Goal: Task Accomplishment & Management: Complete application form

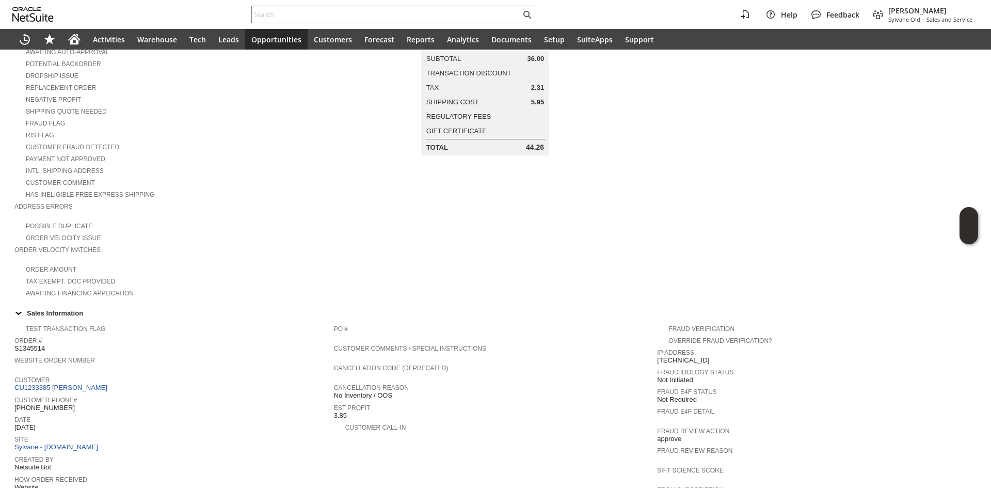
scroll to position [62, 0]
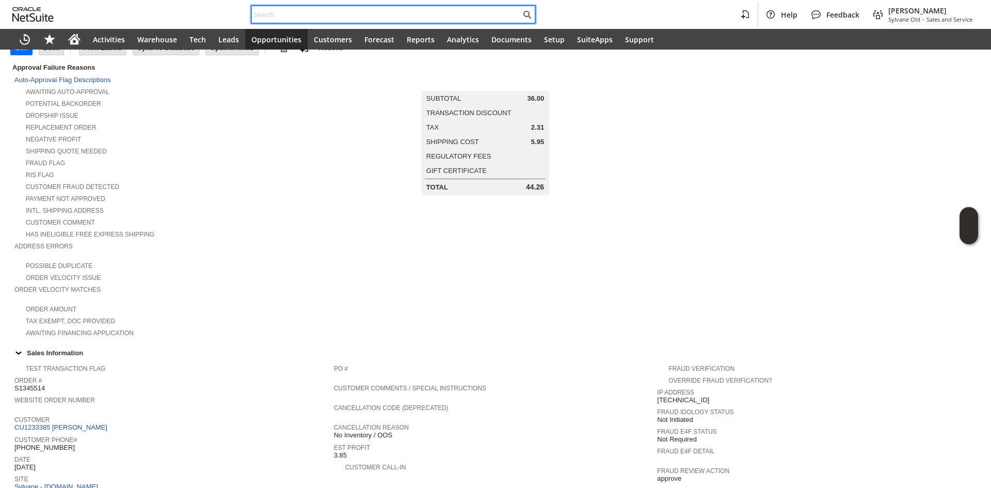
click at [351, 13] on input "text" at bounding box center [386, 14] width 269 height 12
paste input "rowesingvl@gmail.com>"
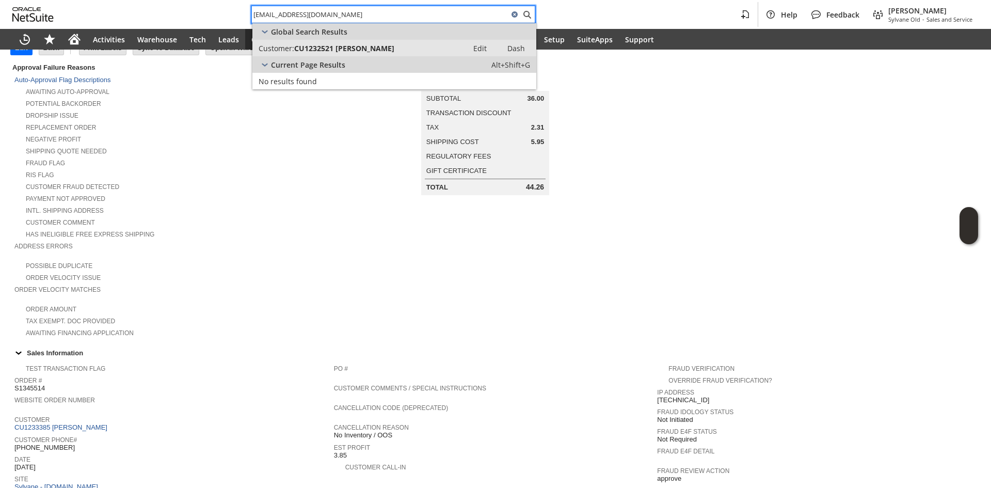
type input "rowesingvl@gmail.com"
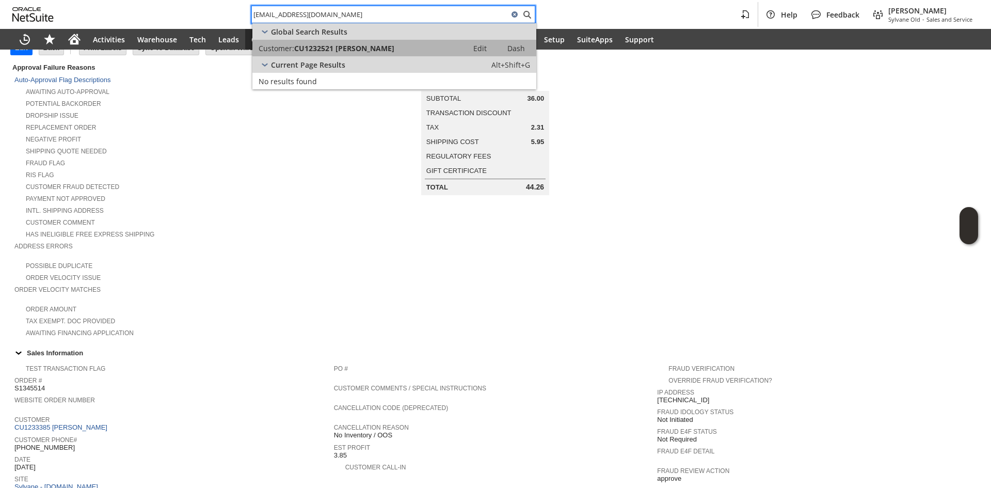
click at [360, 53] on link "Customer: CU1232521 Mark Rowe Edit Dash" at bounding box center [395, 48] width 284 height 17
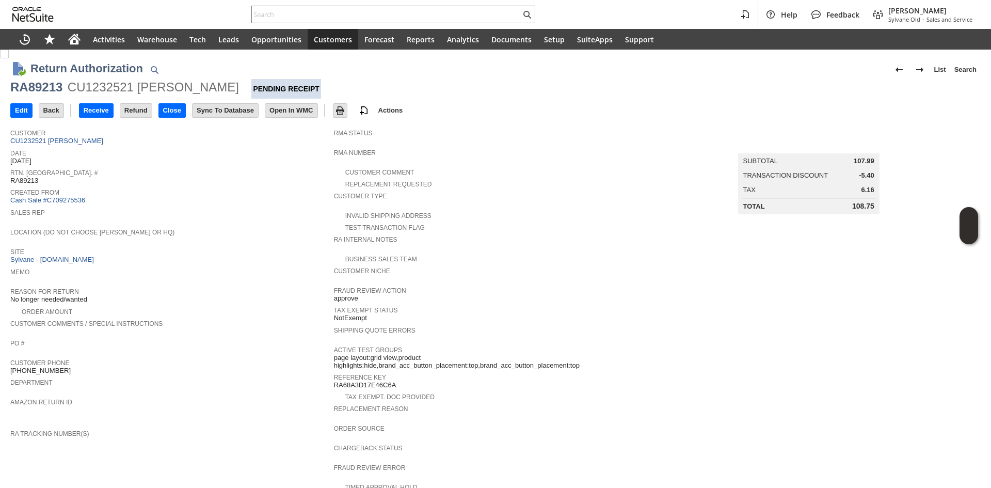
click at [40, 88] on div "RA89213" at bounding box center [36, 87] width 52 height 17
copy div "RA89213"
drag, startPoint x: 509, startPoint y: 26, endPoint x: 501, endPoint y: 24, distance: 7.4
click at [507, 26] on div "Help Feedback Gary J Llanasas Sylvane Old - Sales and Service" at bounding box center [495, 14] width 991 height 29
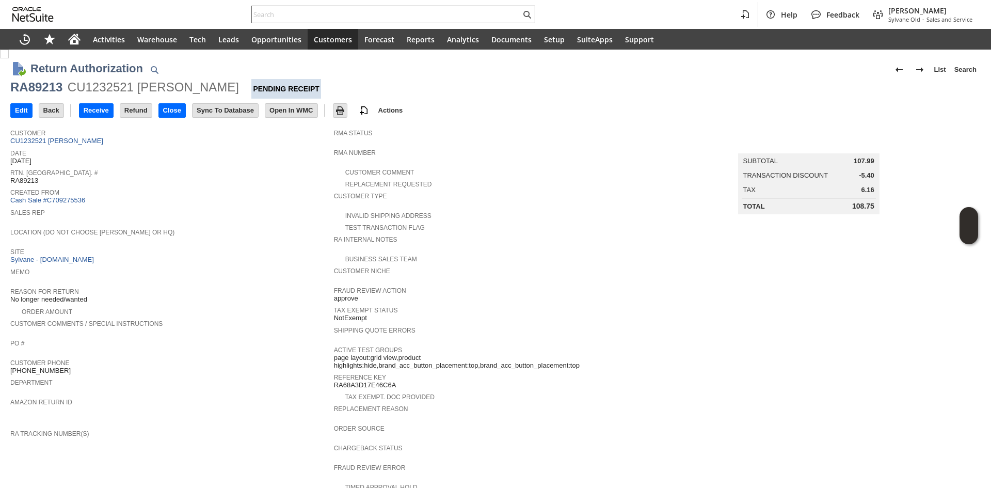
paste input "joryhanus@gmail.com"
click at [496, 18] on input "joryhanus@gmail.com" at bounding box center [386, 14] width 269 height 12
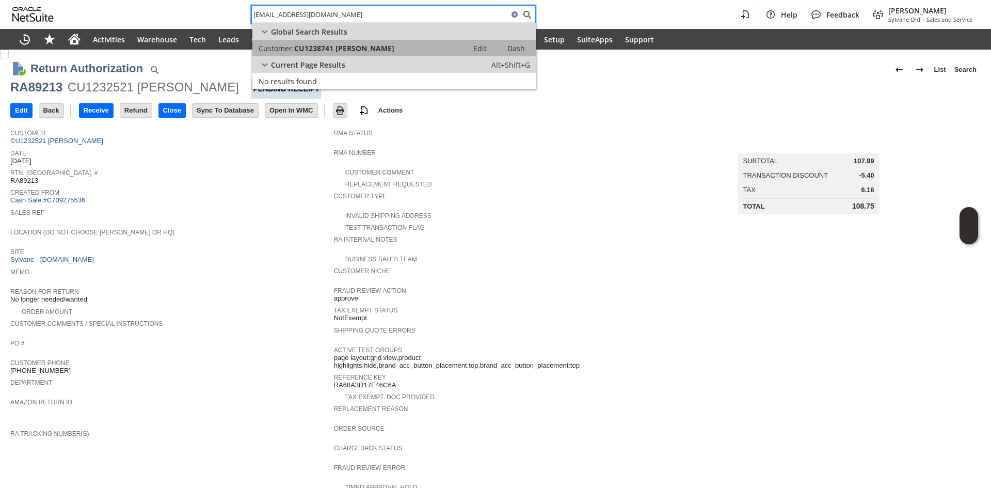
click at [410, 50] on div "Customer: CU1238741 Jory Hanus" at bounding box center [360, 48] width 203 height 10
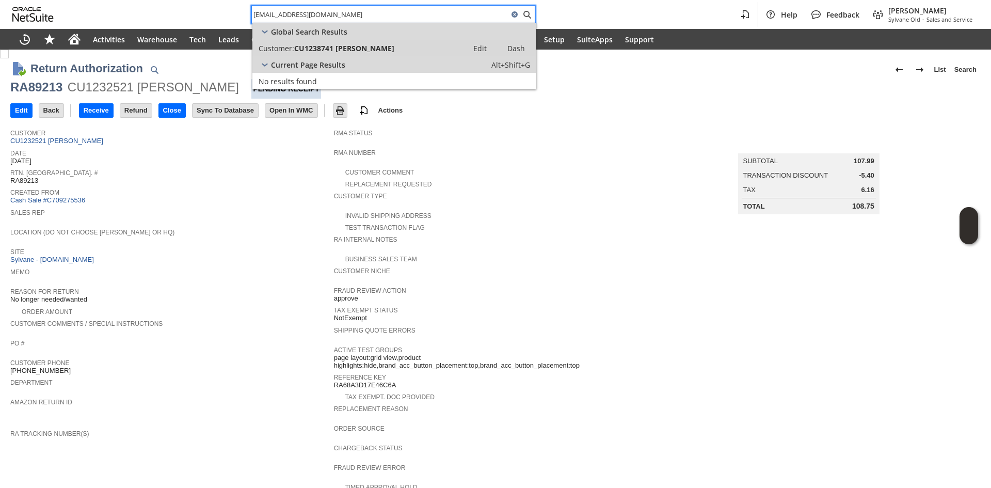
click at [441, 14] on input "joryhanus@gmail.com" at bounding box center [380, 14] width 257 height 12
paste input "andrewjvm@yahoo.com"
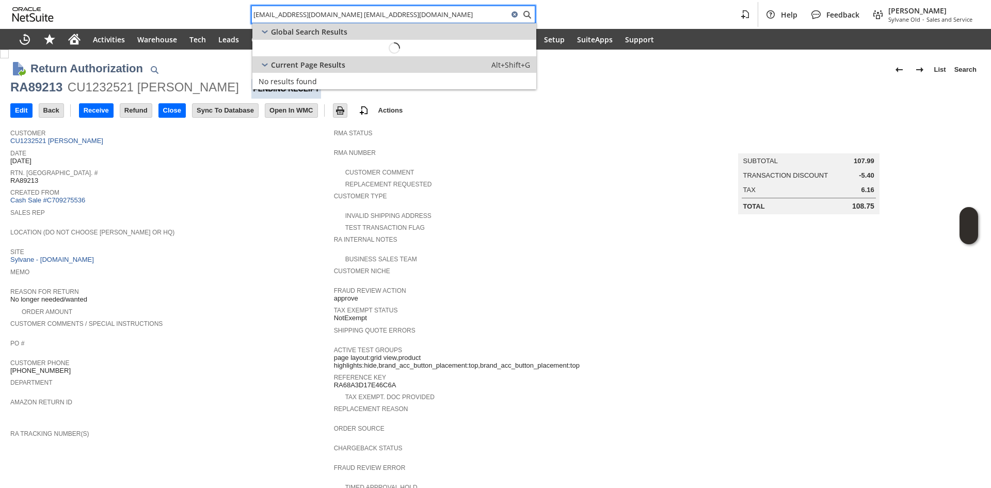
paste input "text"
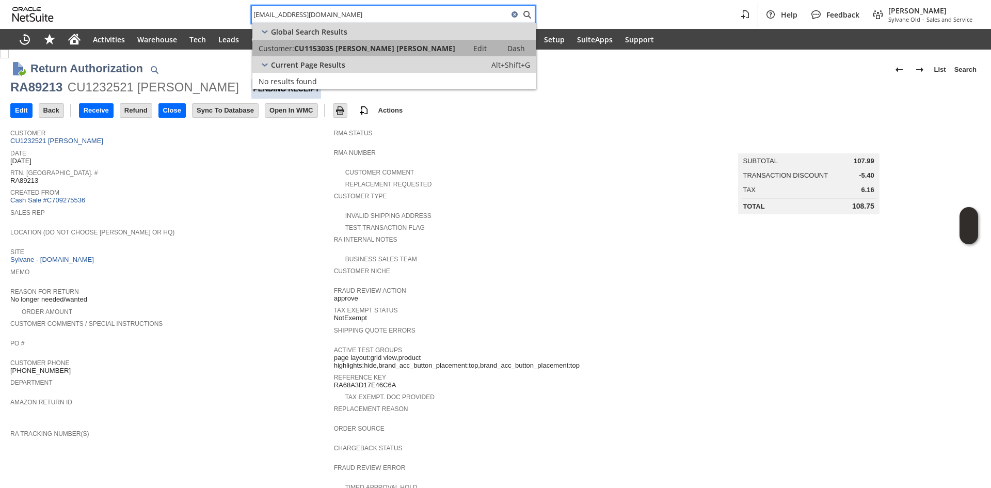
type input "andrewjvm@yahoo.com"
click at [411, 52] on span "CU1153035 Andrew Jacobs van Merlen" at bounding box center [374, 48] width 161 height 10
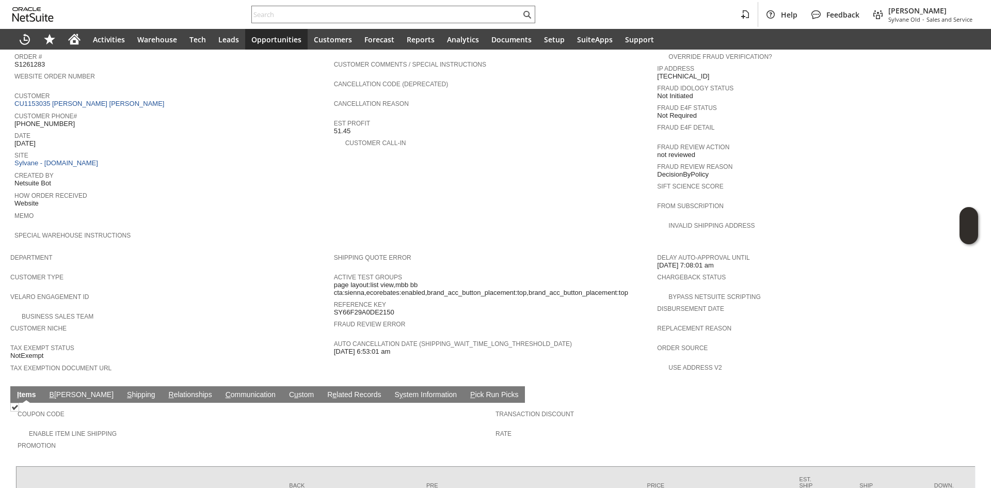
scroll to position [452, 0]
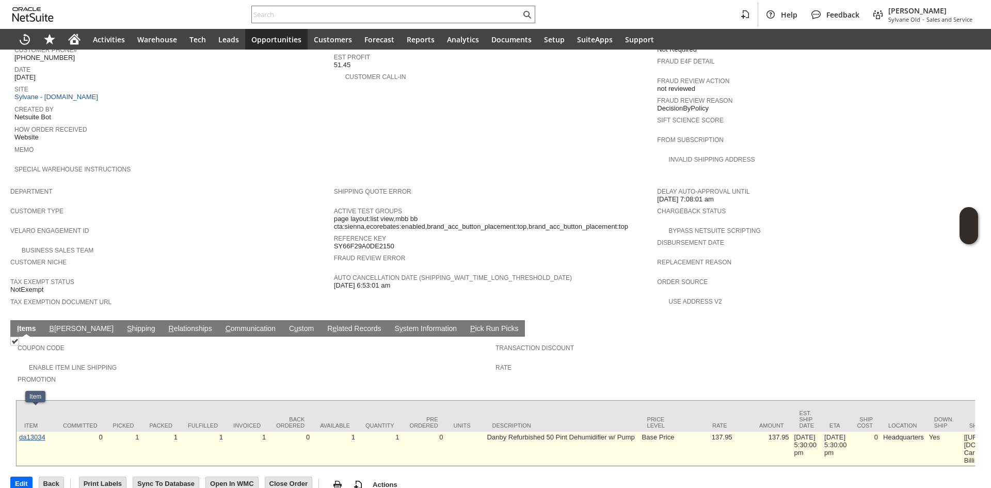
click at [24, 433] on link "da13034" at bounding box center [32, 437] width 26 height 8
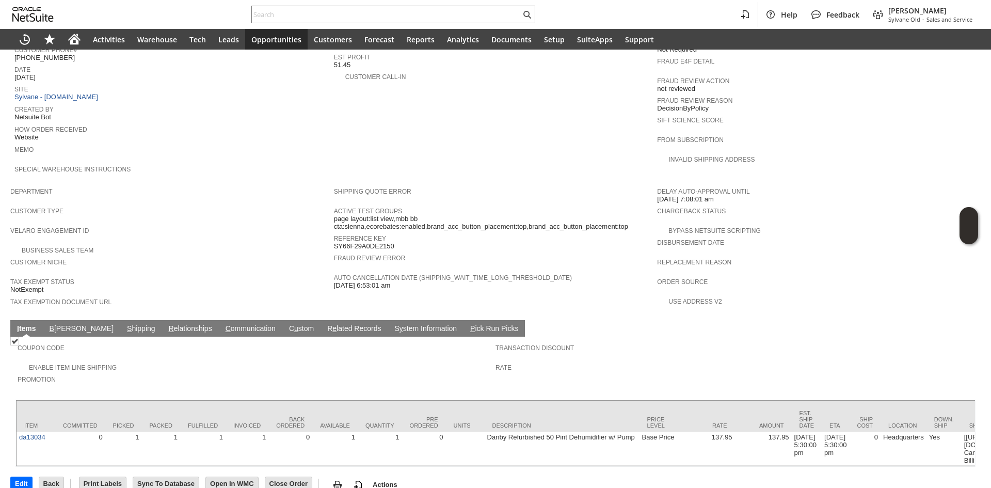
click at [223, 324] on link "C ommunication" at bounding box center [250, 329] width 55 height 10
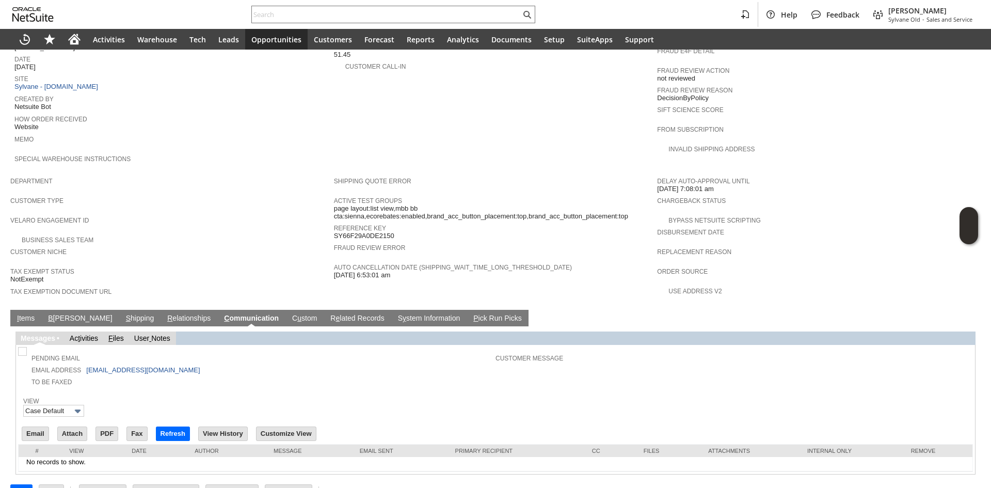
scroll to position [0, 0]
drag, startPoint x: 194, startPoint y: 350, endPoint x: 141, endPoint y: 349, distance: 52.2
click at [141, 349] on tbody "Pending Email Email Address andrewjvm@yahoo.com To Be Faxed" at bounding box center [258, 368] width 476 height 38
click at [40, 427] on input "Email" at bounding box center [35, 433] width 26 height 13
click at [180, 364] on td "Email Address andrewjvm@yahoo.com" at bounding box center [258, 370] width 476 height 12
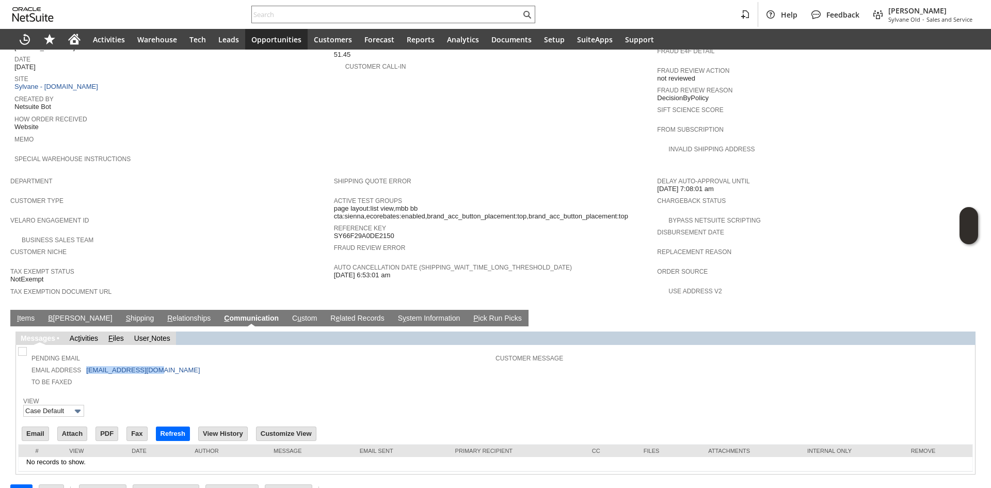
copy td "andrewjvm@yahoo.com"
drag, startPoint x: 162, startPoint y: 345, endPoint x: 84, endPoint y: 349, distance: 78.0
click at [84, 364] on td "Email Address andrewjvm@yahoo.com" at bounding box center [258, 370] width 476 height 12
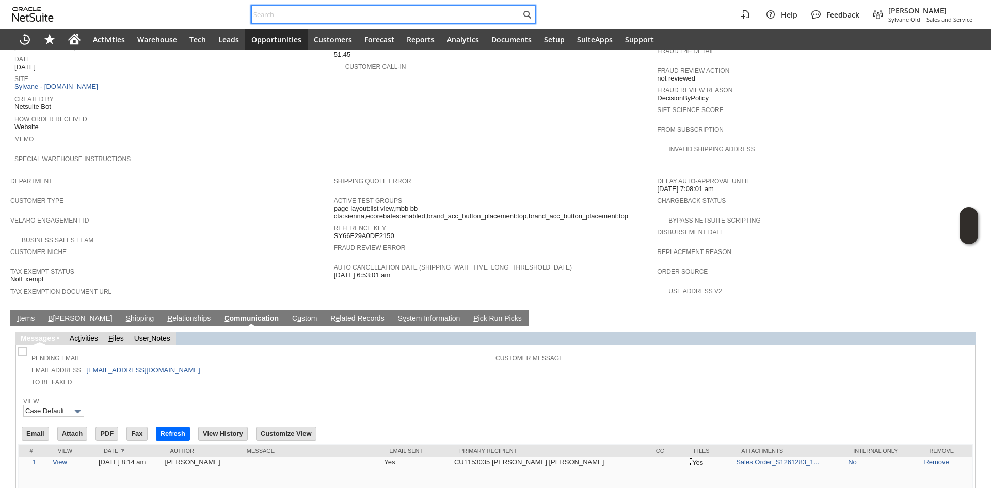
paste input "RA25507"
click at [397, 17] on input "text" at bounding box center [386, 14] width 269 height 12
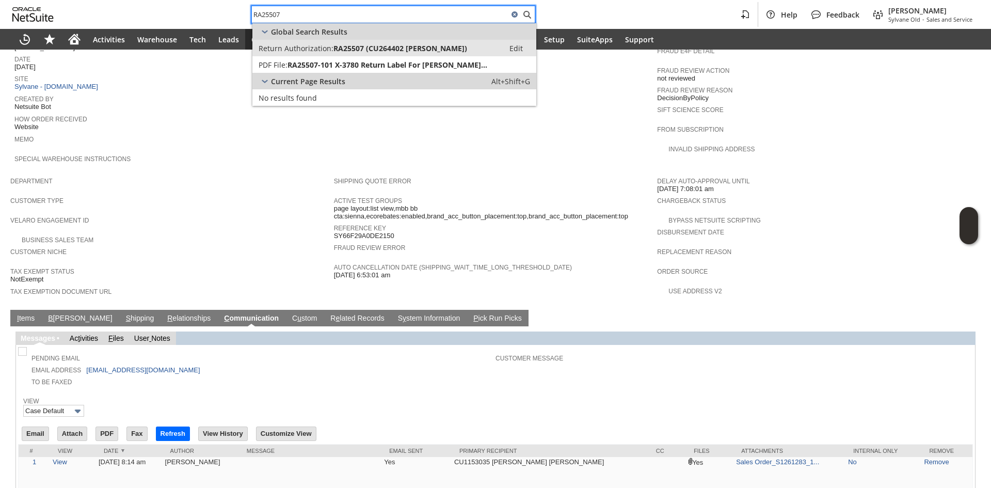
type input "RA25507"
click at [399, 44] on span "RA25507 (CU264402 Daniel Grant)" at bounding box center [401, 48] width 134 height 10
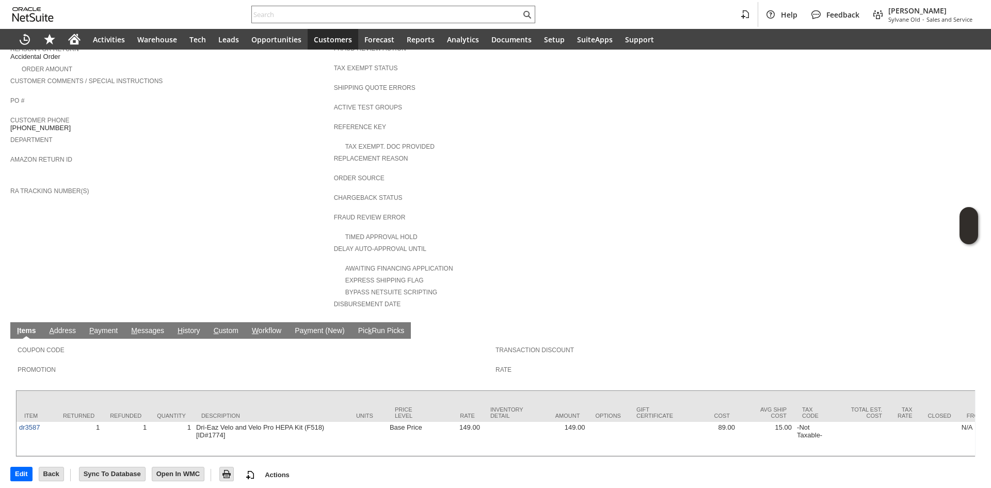
click at [190, 326] on link "H istory" at bounding box center [189, 331] width 28 height 10
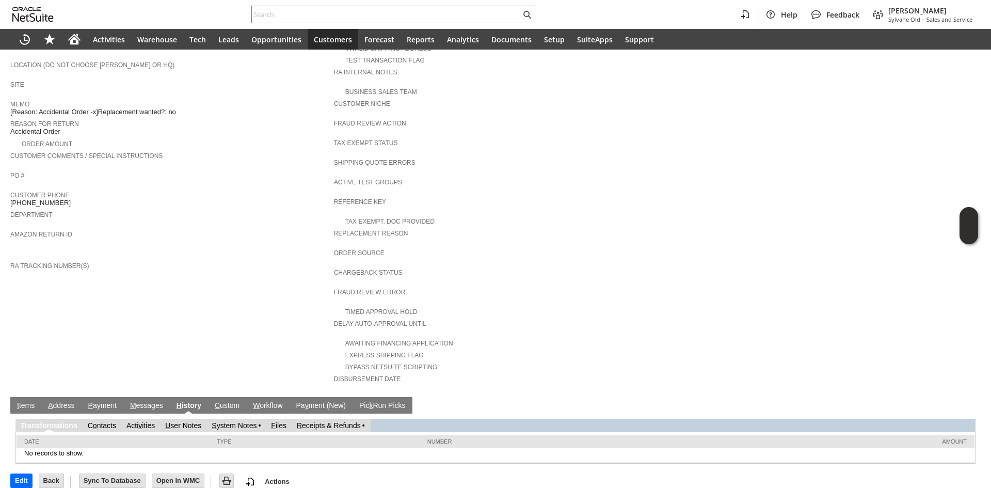
click at [235, 421] on link "S ystem Notes" at bounding box center [234, 425] width 45 height 8
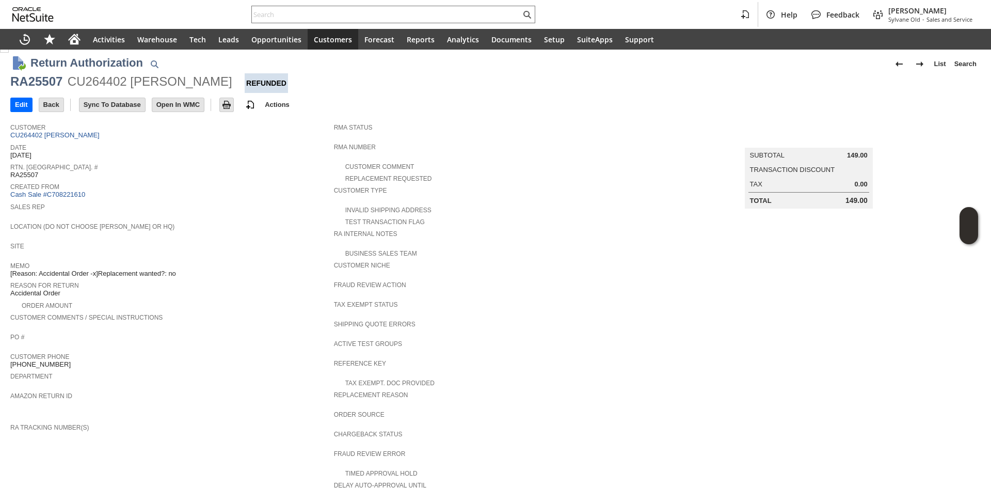
scroll to position [202, 0]
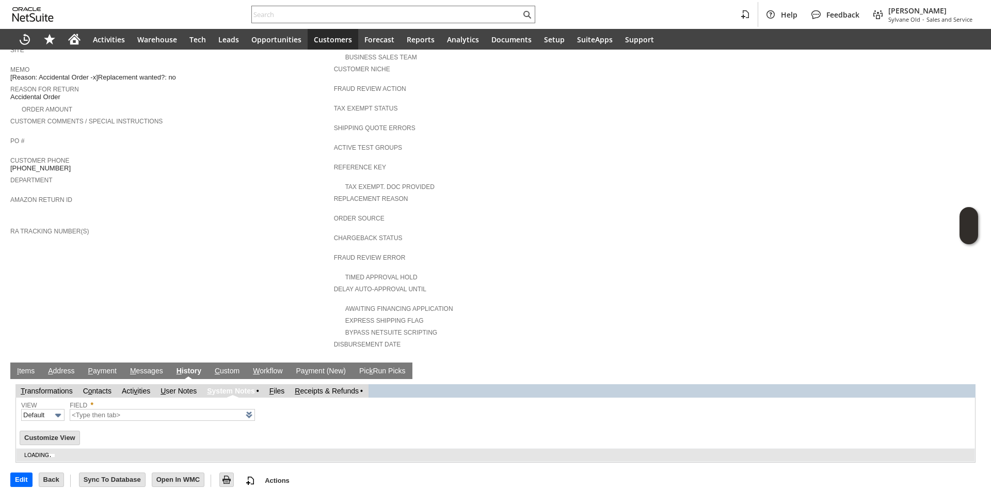
type input "1 to 25 of 42"
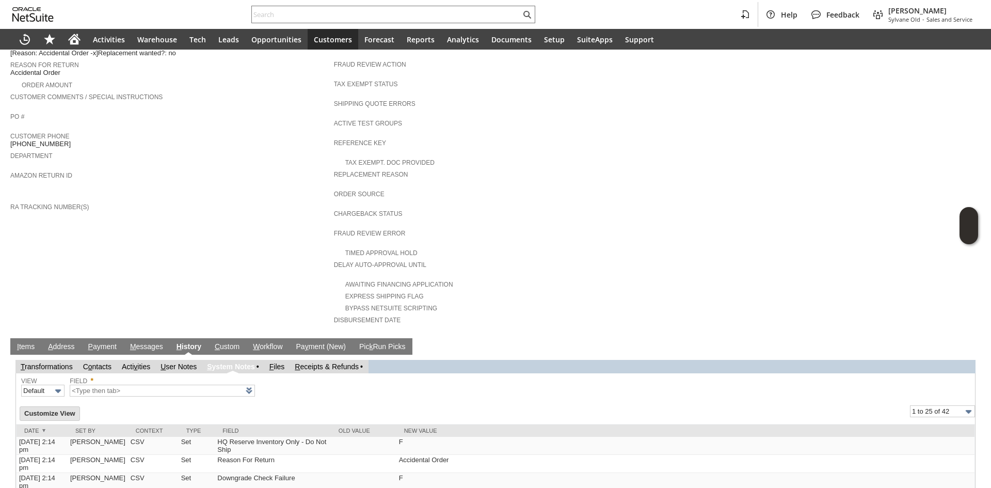
scroll to position [150, 0]
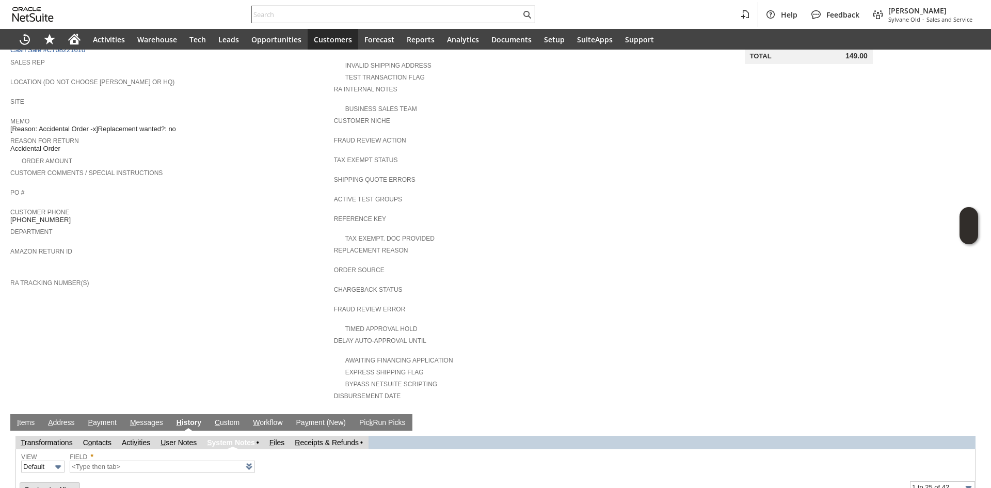
click at [381, 8] on div at bounding box center [393, 15] width 284 height 18
click at [384, 22] on div at bounding box center [393, 15] width 284 height 18
paste input "P218614"
click at [392, 13] on input "P218614" at bounding box center [386, 14] width 269 height 12
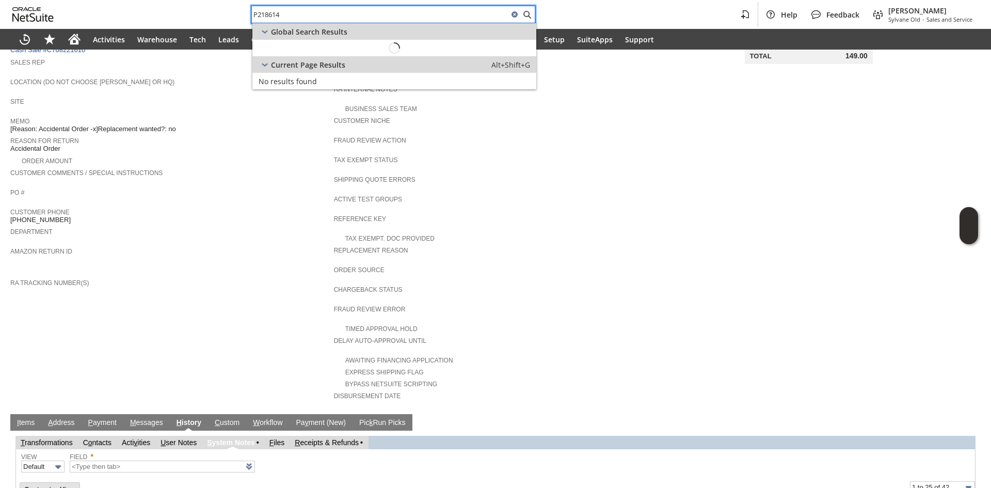
paste input "P218614"
paste input "text"
type input "P218614"
click at [370, 49] on span "P218614 / Sylvane (XPOWER Manufacture Inc)" at bounding box center [396, 48] width 163 height 10
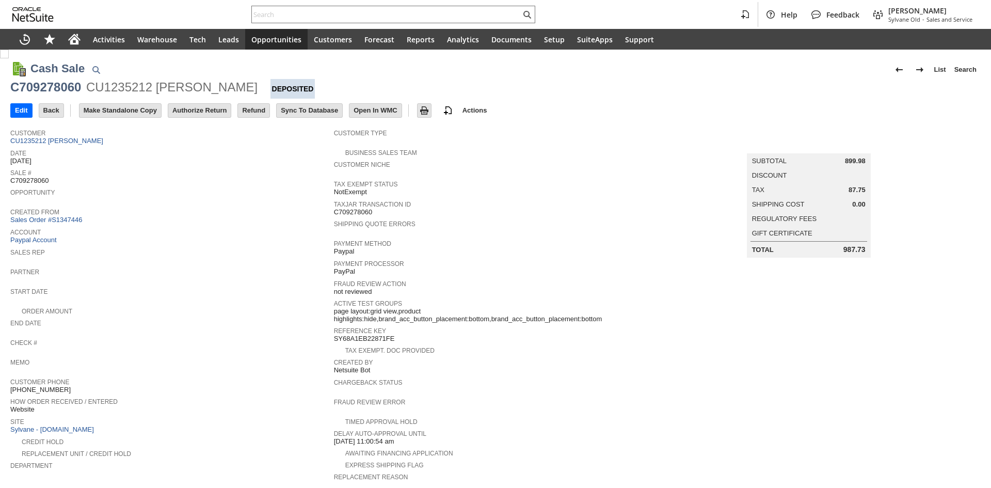
click at [216, 111] on input "Authorize Return" at bounding box center [199, 110] width 62 height 13
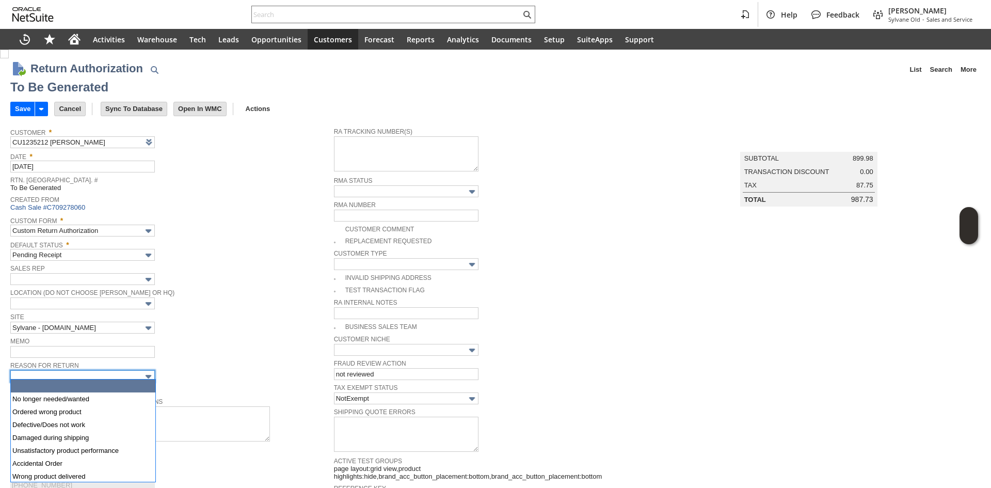
click at [88, 370] on input "text" at bounding box center [82, 376] width 145 height 12
type input "No longer needed/wanted"
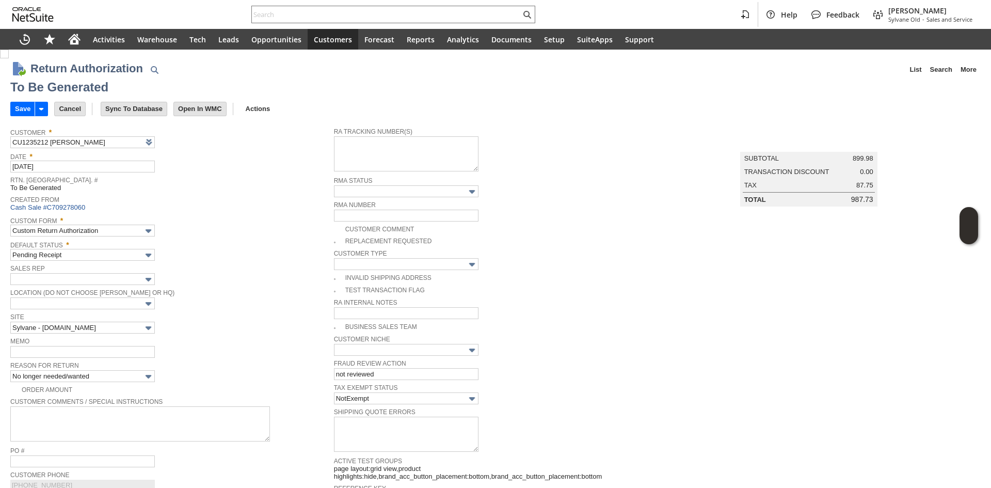
click at [204, 330] on div "Site Sylvane - www.sylvane.com" at bounding box center [169, 321] width 319 height 23
click at [122, 351] on input "text" at bounding box center [82, 352] width 145 height 12
type input "refund once received"
click at [245, 294] on span "Location (Do Not Choose Sheeran or HQ)" at bounding box center [169, 291] width 319 height 11
click at [22, 108] on input "Save" at bounding box center [23, 108] width 24 height 13
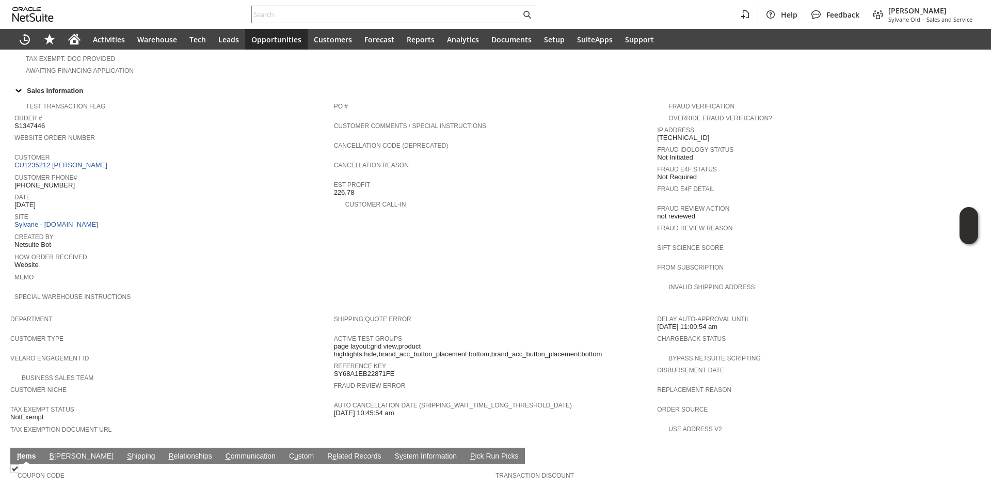
scroll to position [254, 0]
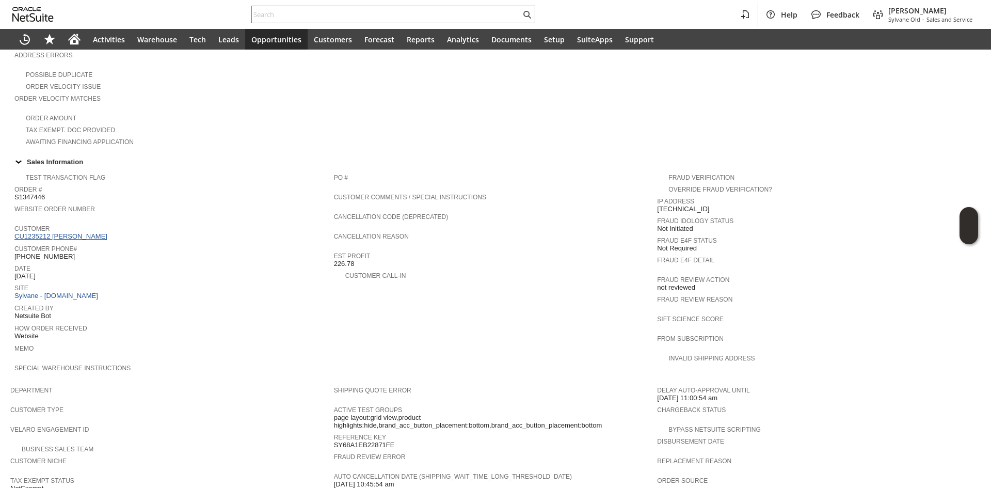
click at [55, 232] on link "CU1235212 [PERSON_NAME]" at bounding box center [62, 236] width 96 height 8
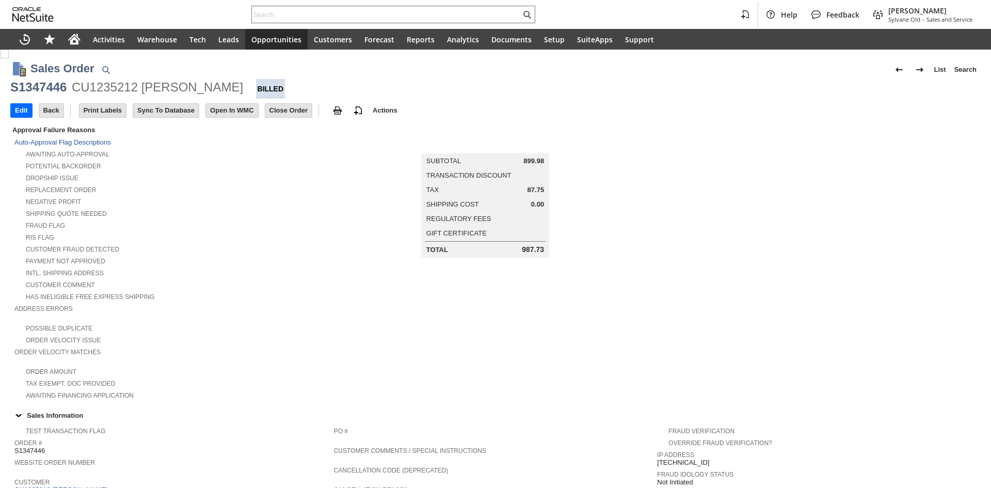
scroll to position [460, 0]
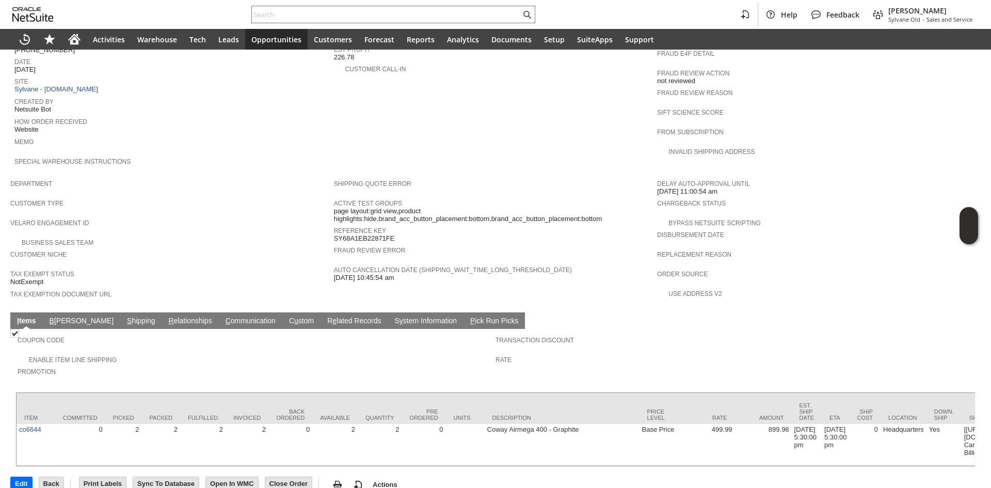
click at [124, 317] on link "S hipping" at bounding box center [141, 322] width 34 height 10
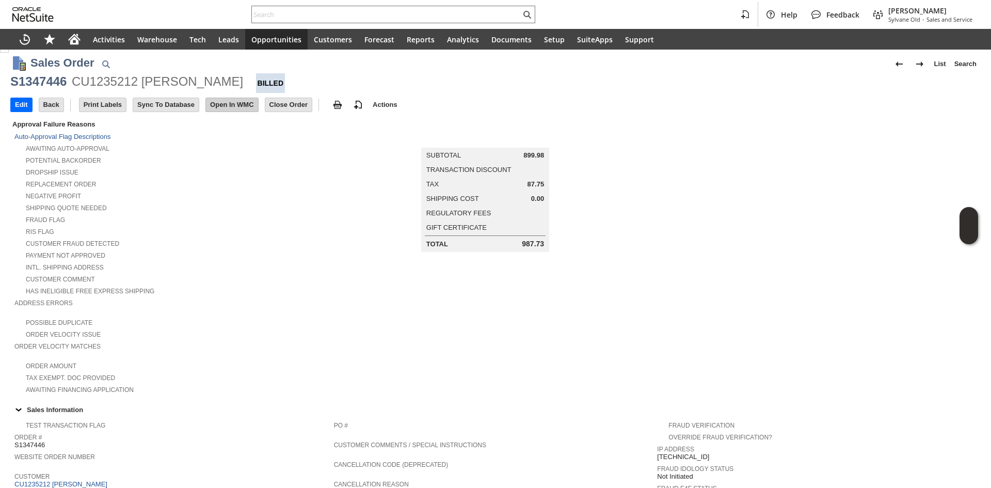
scroll to position [0, 0]
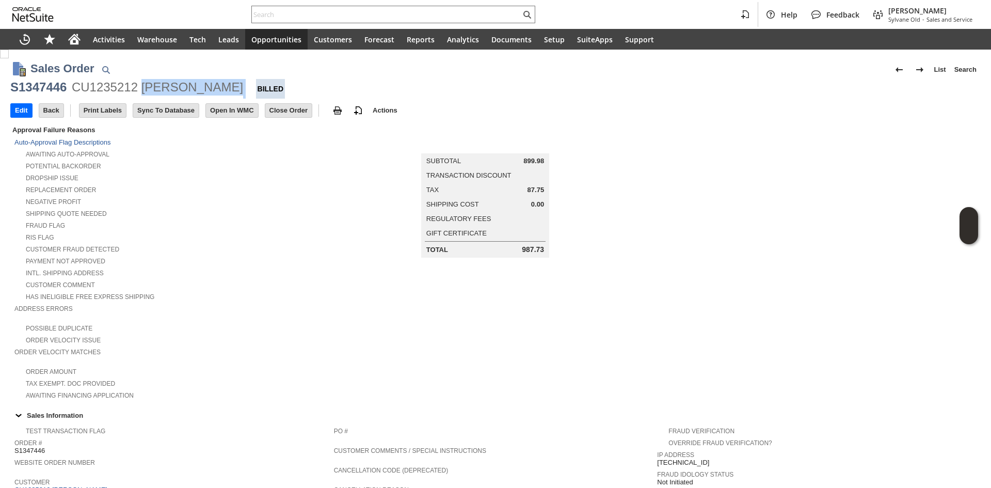
copy div "[PERSON_NAME]"
drag, startPoint x: 234, startPoint y: 91, endPoint x: 145, endPoint y: 92, distance: 89.3
click at [145, 92] on div "S1347446 CU1235212 Russell Andrews Billed" at bounding box center [495, 89] width 971 height 20
copy div "[PERSON_NAME]"
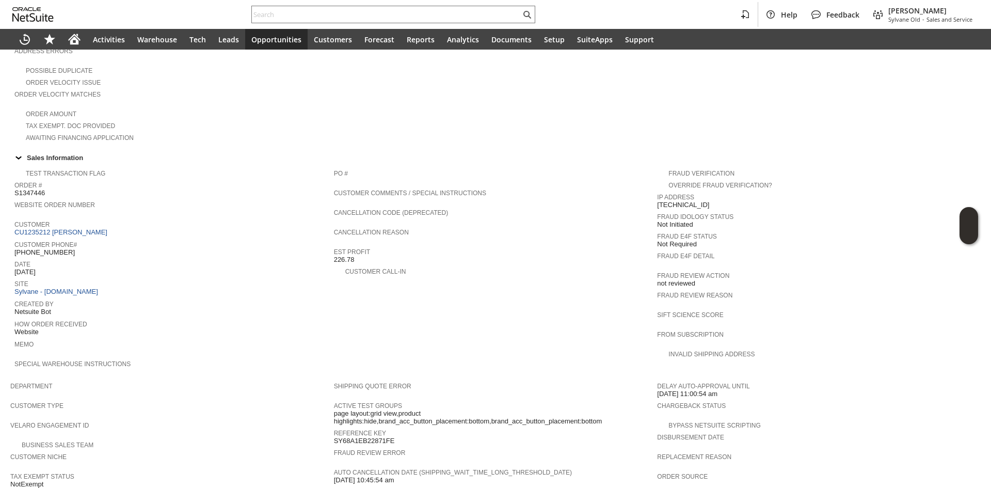
scroll to position [258, 0]
click at [51, 248] on span "[PHONE_NUMBER]" at bounding box center [44, 252] width 60 height 8
click at [51, 248] on span "(615) 804-5769" at bounding box center [44, 252] width 60 height 8
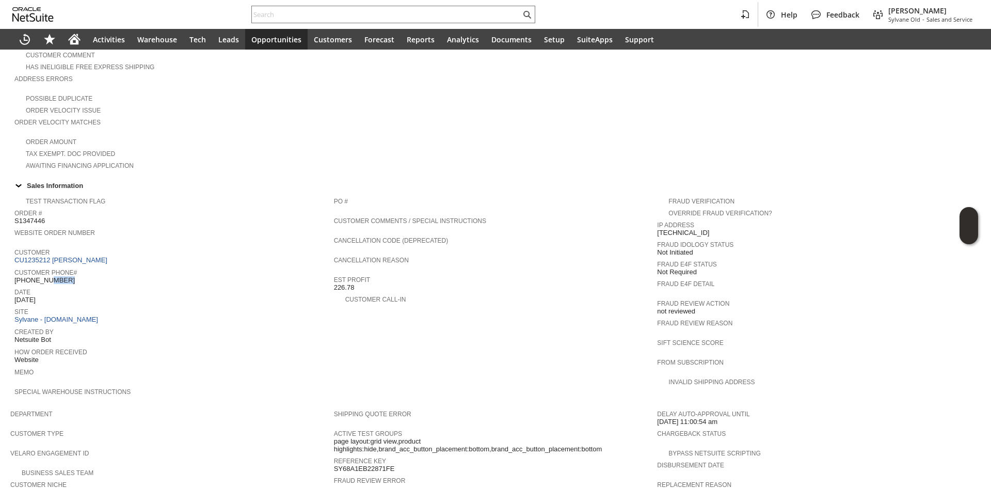
scroll to position [52, 0]
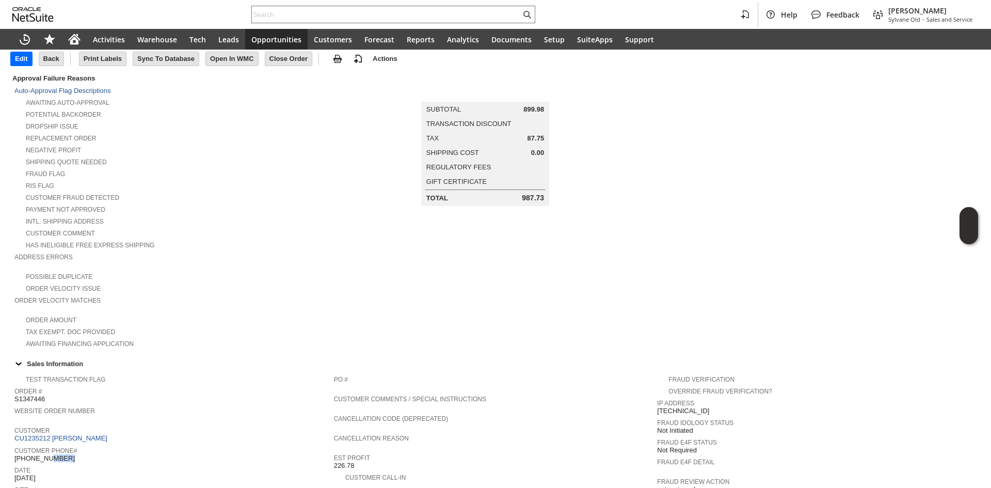
copy tbody "(615) 804-5769"
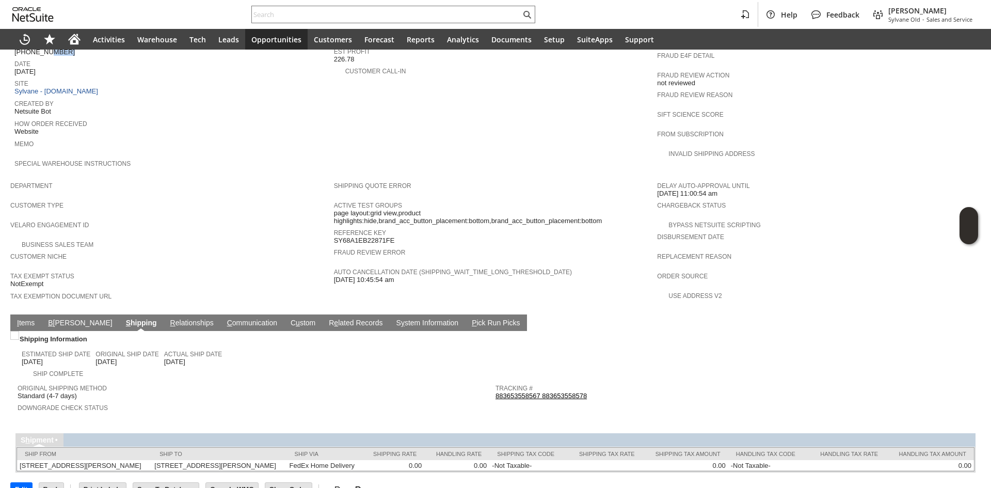
scroll to position [469, 0]
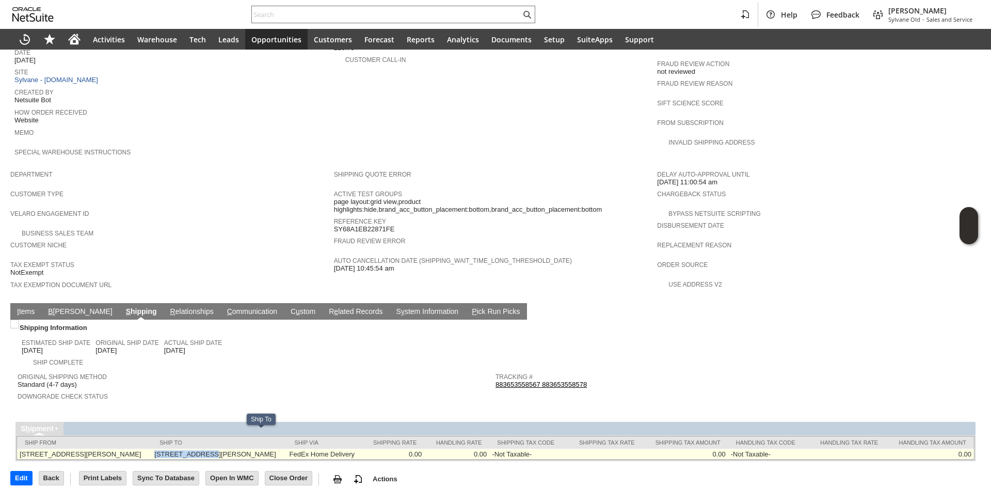
copy td "306 Frances St"
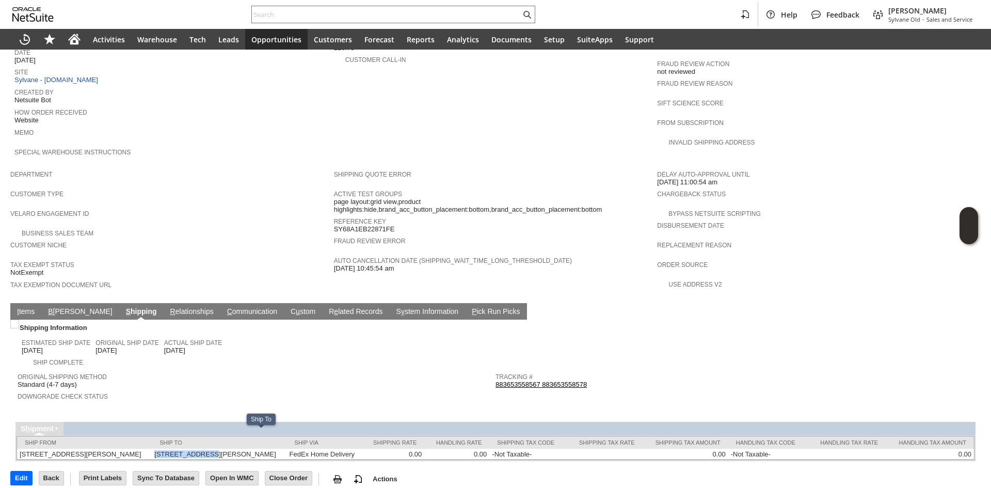
drag, startPoint x: 185, startPoint y: 435, endPoint x: 255, endPoint y: 395, distance: 81.0
click at [233, 449] on td "306 Frances St Goodlettsville TN 37072 United States" at bounding box center [219, 454] width 135 height 11
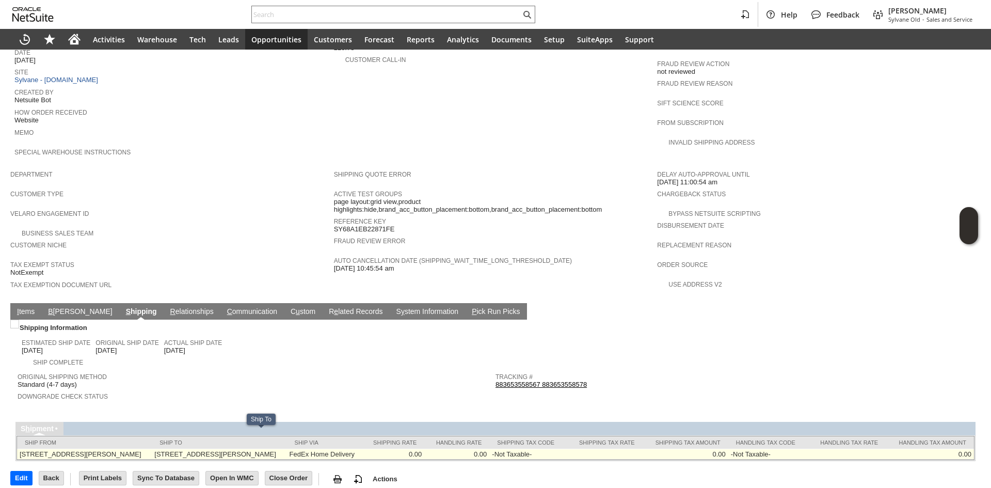
click at [287, 449] on td "306 Frances St Goodlettsville TN 37072 United States" at bounding box center [219, 454] width 135 height 11
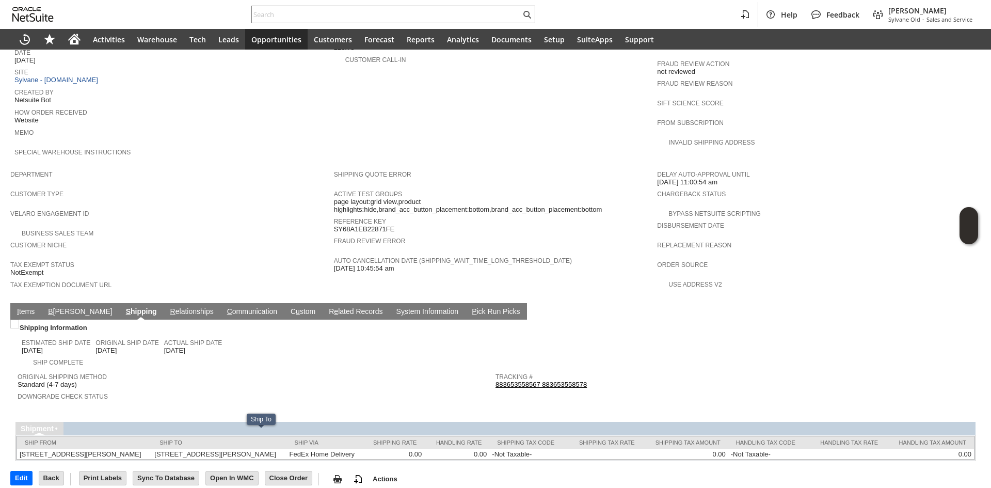
copy td "37072"
click at [23, 307] on link "I tems" at bounding box center [25, 312] width 23 height 10
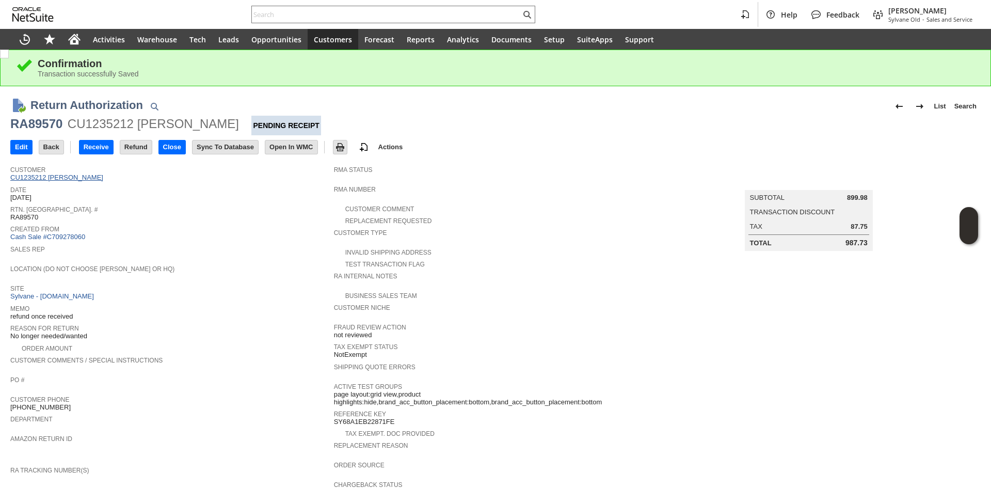
click at [73, 179] on link "CU1235212 [PERSON_NAME]" at bounding box center [58, 177] width 96 height 8
click at [36, 125] on div "RA89570" at bounding box center [36, 124] width 52 height 17
click at [48, 125] on div "RA89570" at bounding box center [36, 124] width 52 height 17
copy div "RA89570"
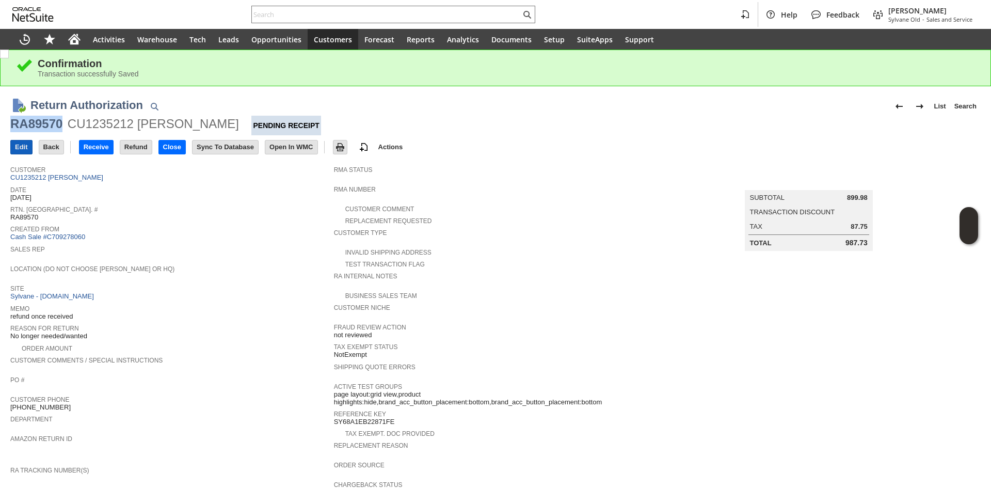
click at [24, 148] on input "Edit" at bounding box center [21, 146] width 21 height 13
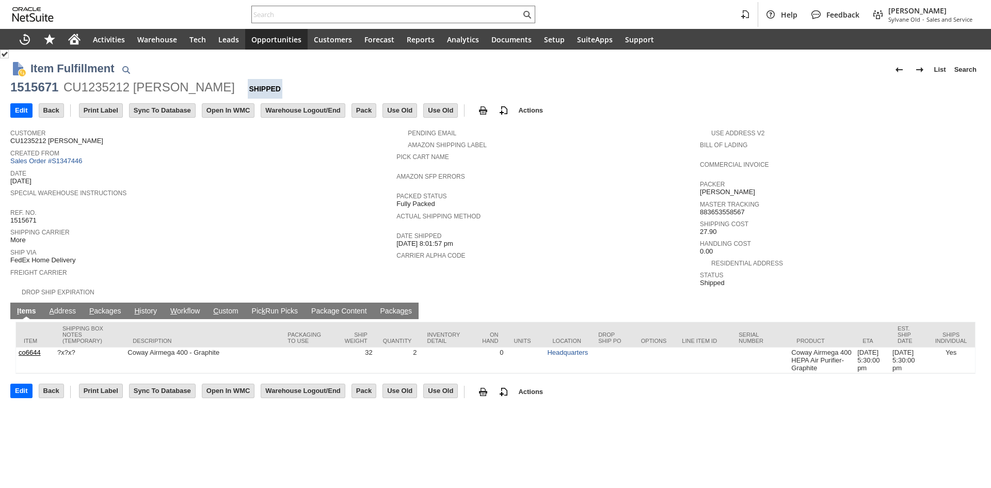
click at [108, 307] on link "P ackages" at bounding box center [105, 312] width 37 height 10
click at [103, 307] on link "P ackages" at bounding box center [105, 312] width 37 height 10
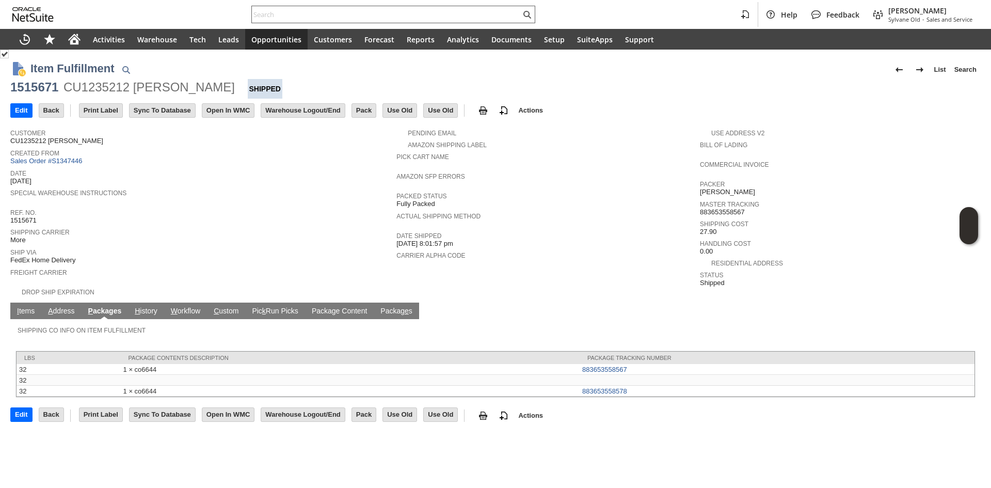
click at [344, 21] on div at bounding box center [393, 15] width 284 height 18
paste input "P218591"
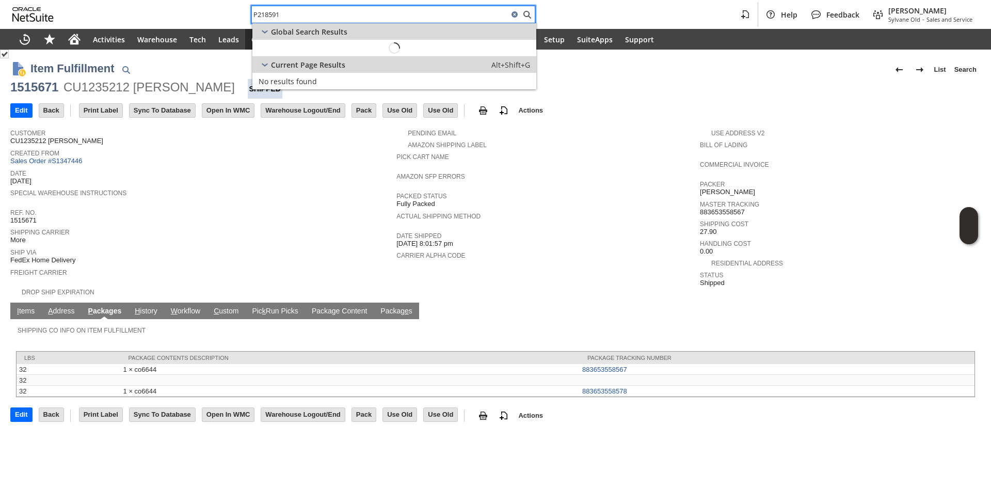
click at [353, 15] on input "P218591" at bounding box center [380, 14] width 257 height 12
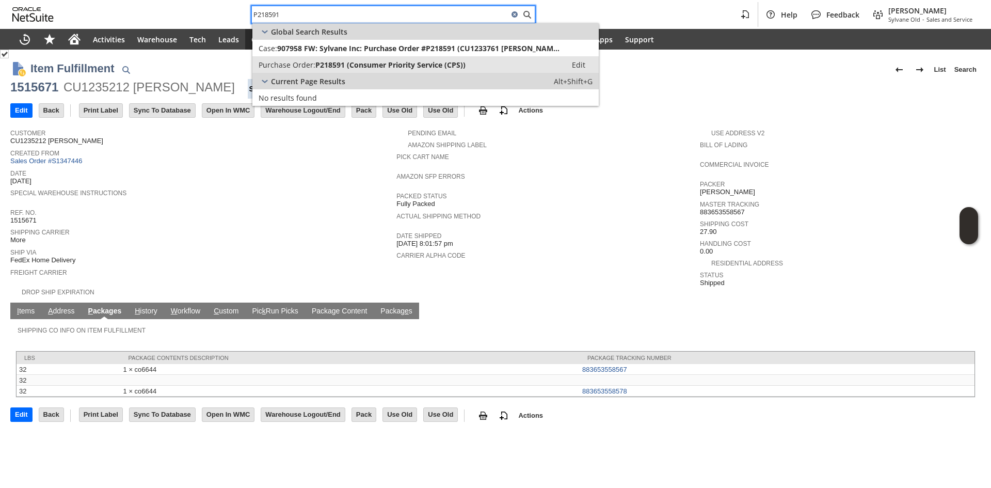
type input "P218591"
click at [363, 60] on span "P218591 (Consumer Priority Service (CPS))" at bounding box center [390, 65] width 150 height 10
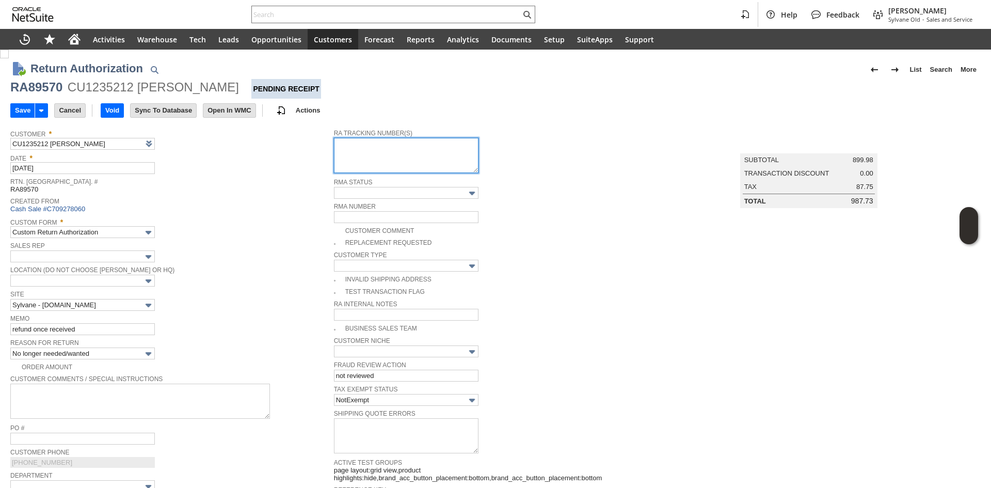
click at [406, 147] on textarea at bounding box center [406, 155] width 145 height 35
paste textarea "791930732028"
paste textarea "791930733090"
type textarea "791930732028 791930733090"
copy div "RA89570"
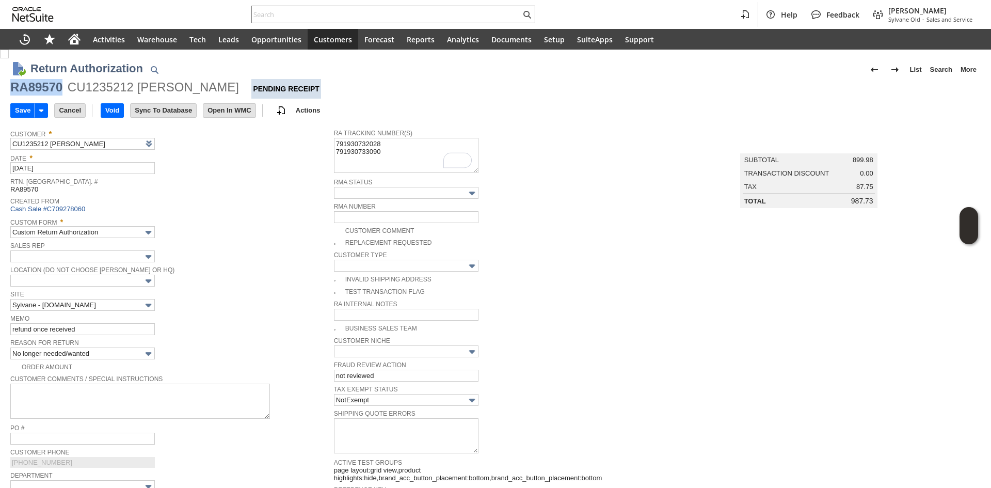
drag, startPoint x: 61, startPoint y: 91, endPoint x: 12, endPoint y: 91, distance: 48.5
click at [12, 91] on div "RA89570" at bounding box center [36, 87] width 52 height 17
drag, startPoint x: 249, startPoint y: 211, endPoint x: 152, endPoint y: 168, distance: 106.1
click at [247, 211] on div "Created From Cash Sale #C709278060" at bounding box center [169, 204] width 319 height 19
click at [21, 108] on input "Save" at bounding box center [23, 110] width 24 height 13
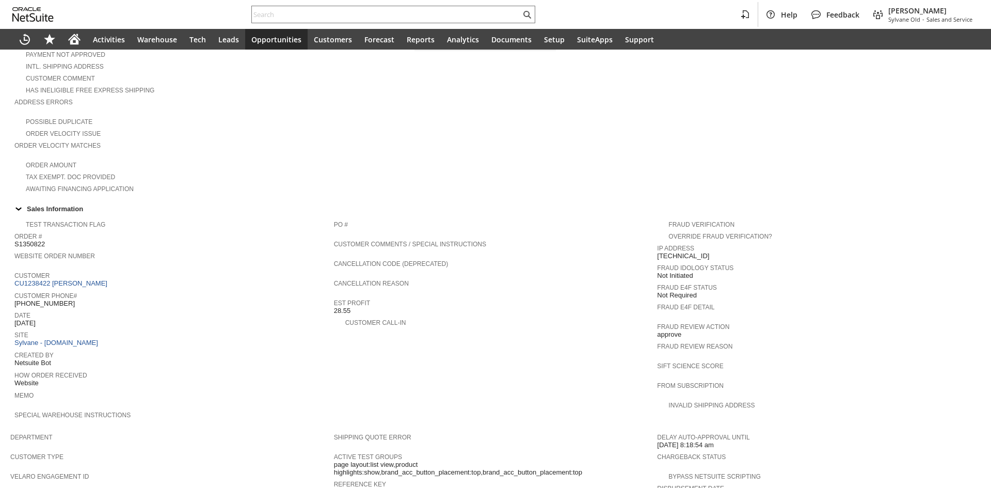
scroll to position [361, 0]
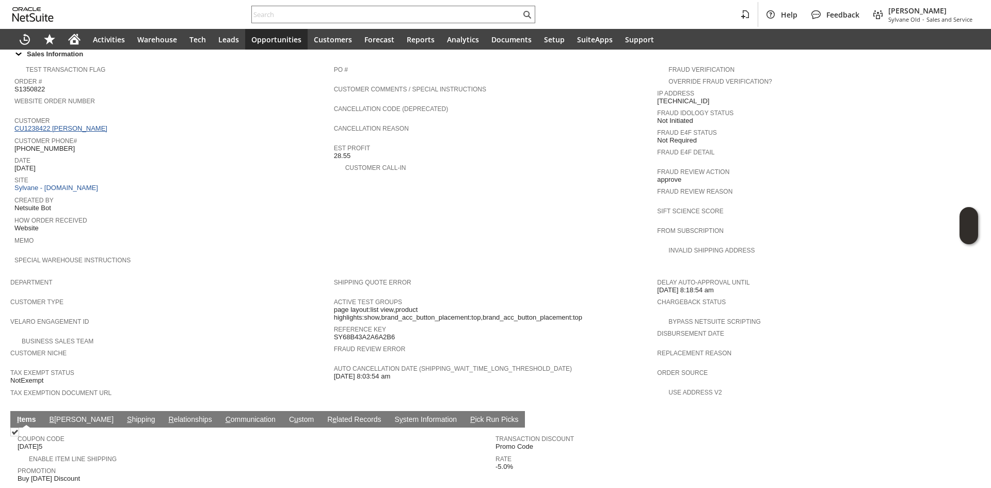
click at [57, 124] on link "CU1238422 [PERSON_NAME]" at bounding box center [62, 128] width 96 height 8
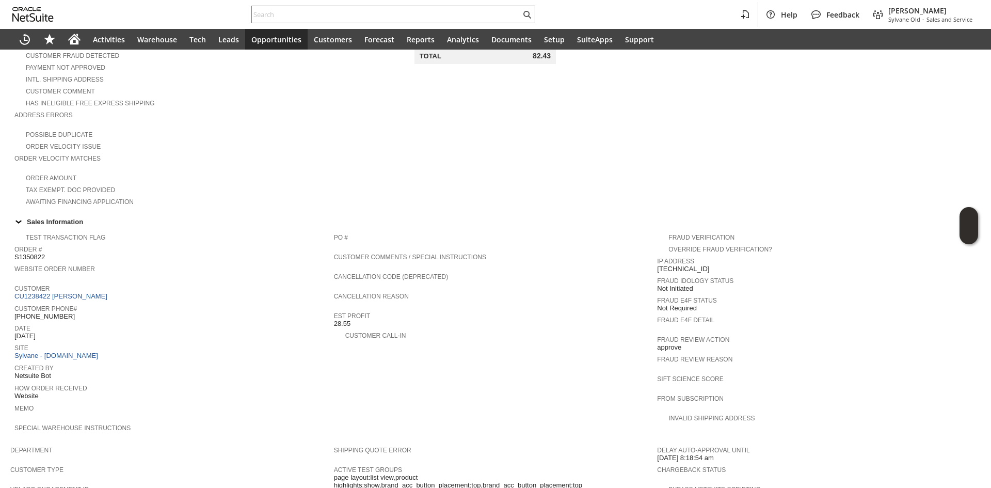
scroll to position [155, 0]
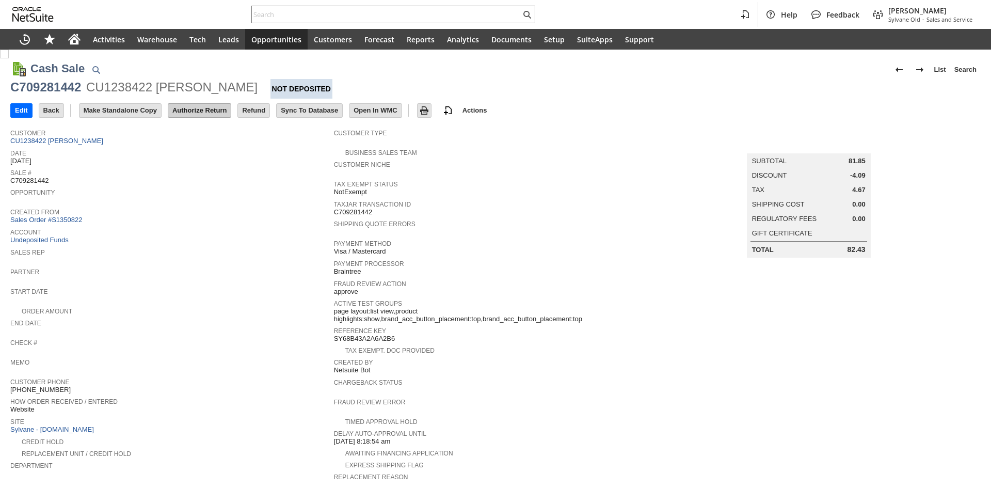
click at [209, 105] on input "Authorize Return" at bounding box center [199, 110] width 62 height 13
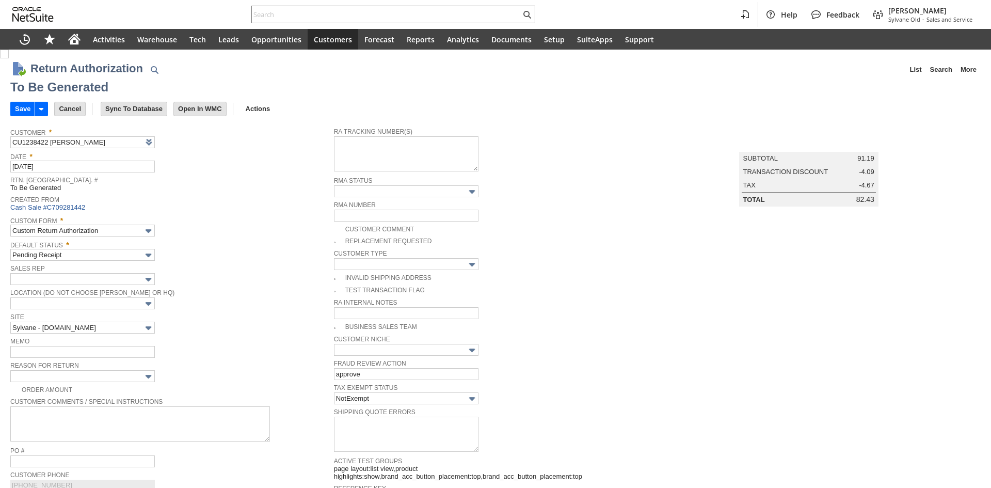
click at [108, 380] on td "Reason For Return" at bounding box center [172, 371] width 324 height 24
type input "Add"
type input "Copy Previous"
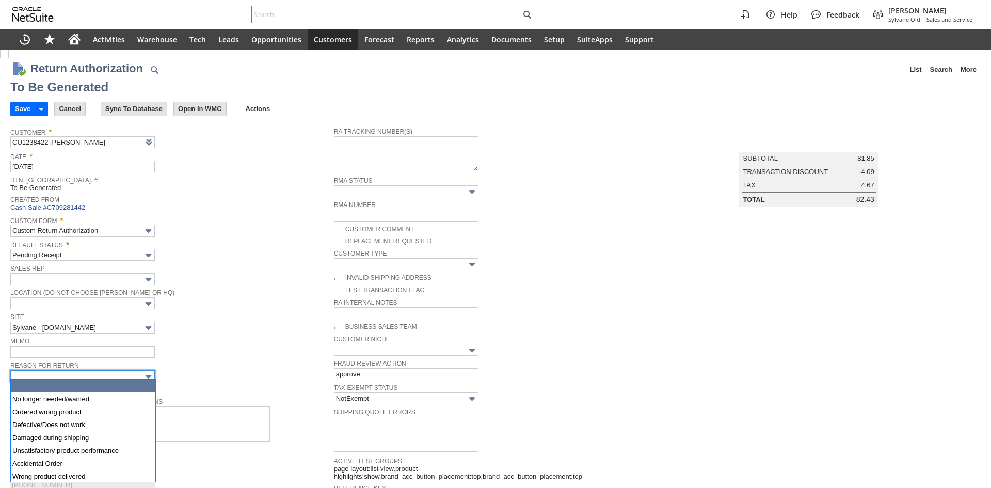
click at [119, 373] on input "text" at bounding box center [82, 376] width 145 height 12
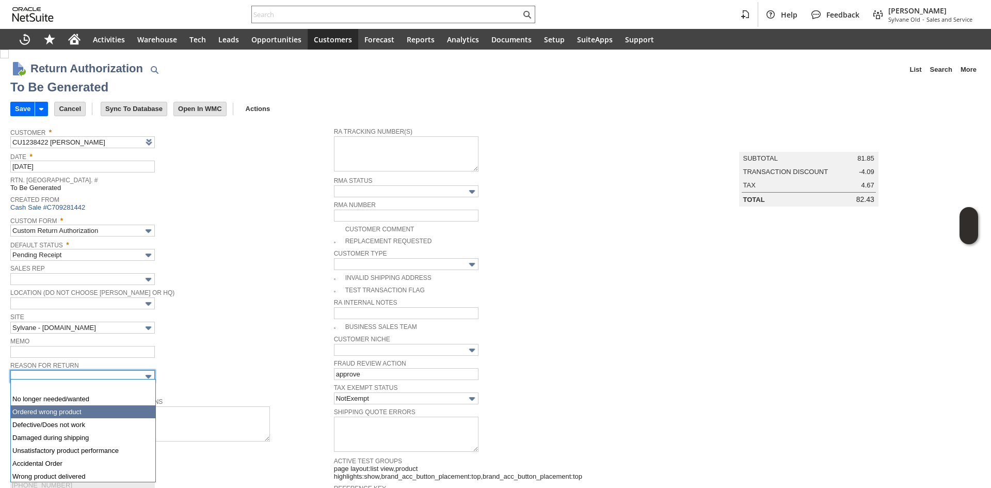
type input "Ordered wrong product"
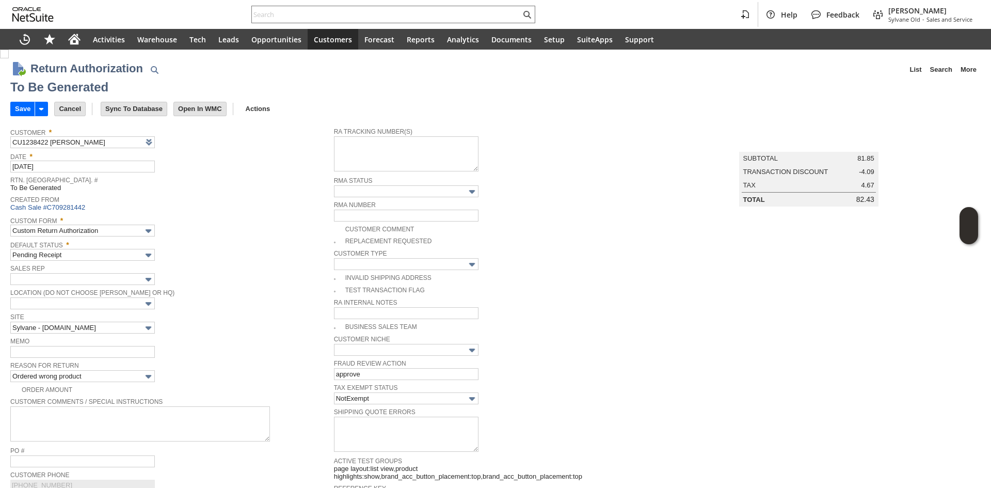
click at [216, 342] on span "Memo" at bounding box center [169, 340] width 319 height 11
click at [62, 355] on input "text" at bounding box center [82, 352] width 145 height 12
type input "refund"
click at [12, 107] on input "Save" at bounding box center [23, 108] width 24 height 13
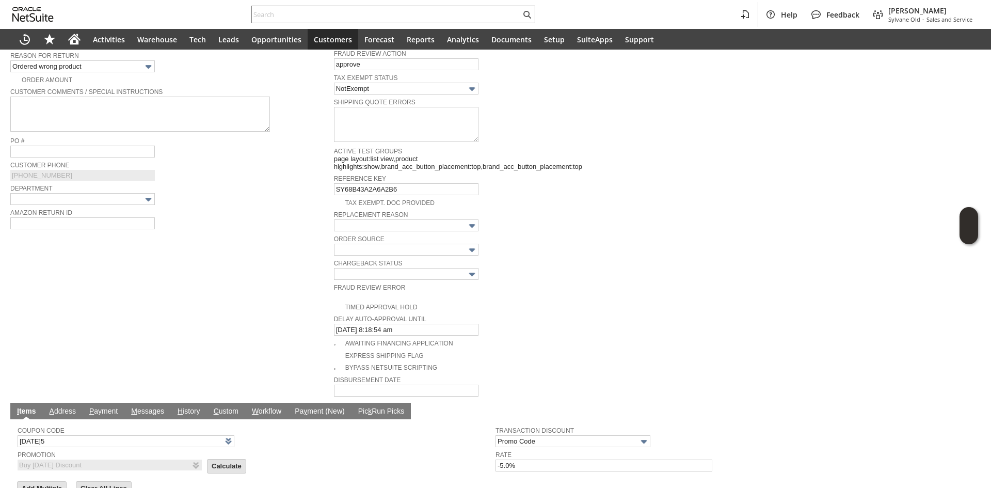
scroll to position [465, 0]
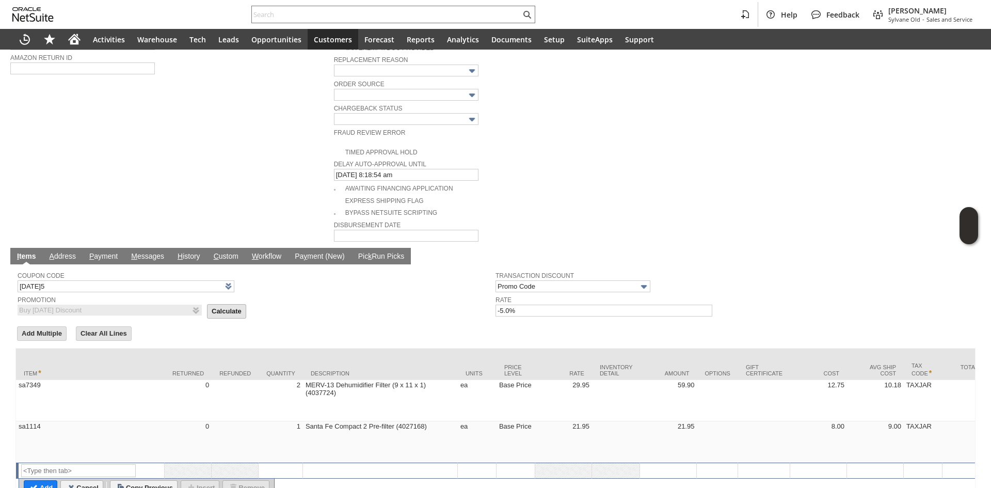
drag, startPoint x: 215, startPoint y: 296, endPoint x: 204, endPoint y: 301, distance: 11.3
click at [215, 305] on input "Calculate" at bounding box center [227, 311] width 38 height 13
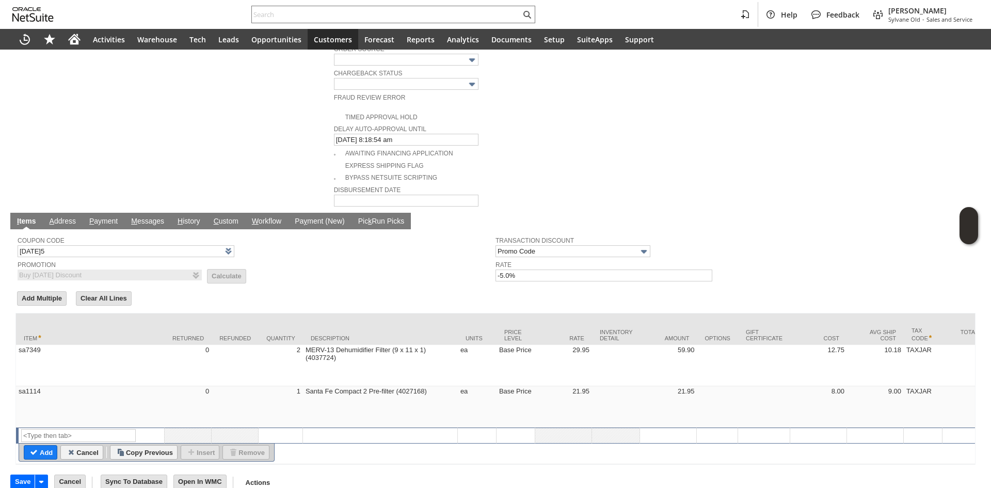
scroll to position [503, 0]
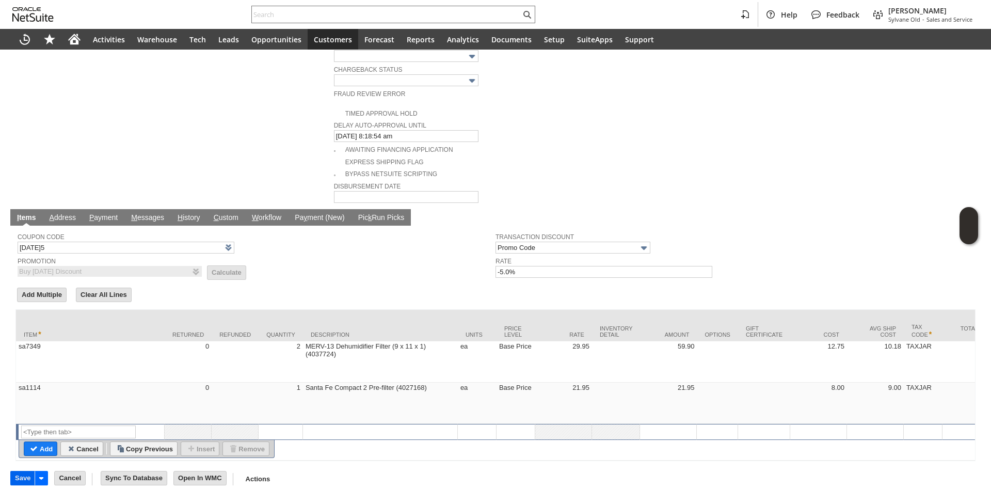
click at [19, 471] on input "Save" at bounding box center [23, 477] width 24 height 13
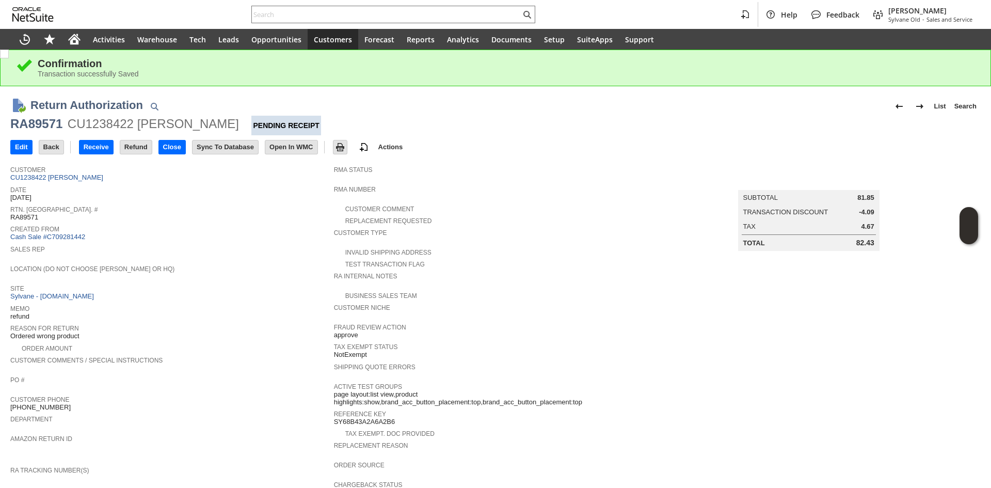
click at [13, 123] on div "RA89571" at bounding box center [36, 124] width 52 height 17
copy div "RA89571"
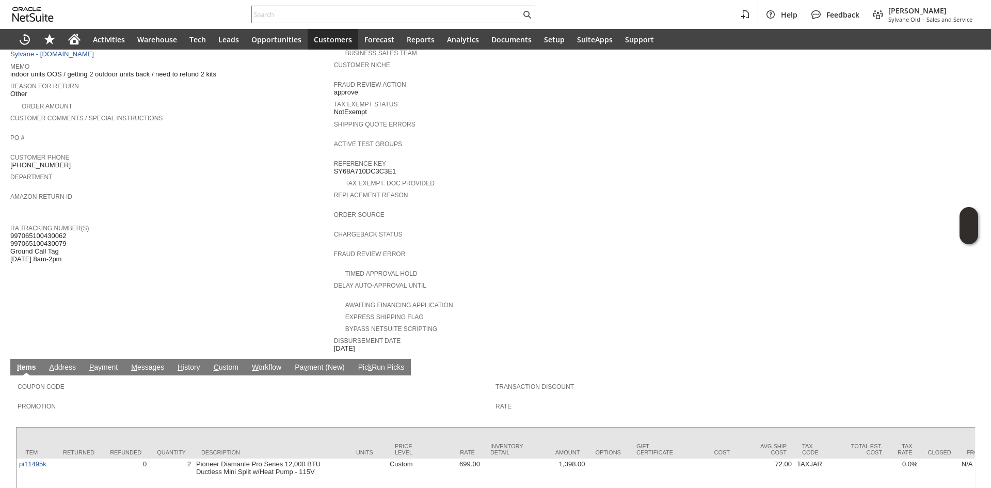
scroll to position [207, 0]
drag, startPoint x: 71, startPoint y: 230, endPoint x: 16, endPoint y: 224, distance: 55.5
click at [16, 224] on div "RA Tracking Number(s) 997065100430062 997065100430079 Ground Call Tag 9/5 8am-2…" at bounding box center [169, 242] width 319 height 42
click at [14, 231] on span "997065100430062 997065100430079 Ground Call Tag 9/5 8am-2pm" at bounding box center [38, 246] width 56 height 31
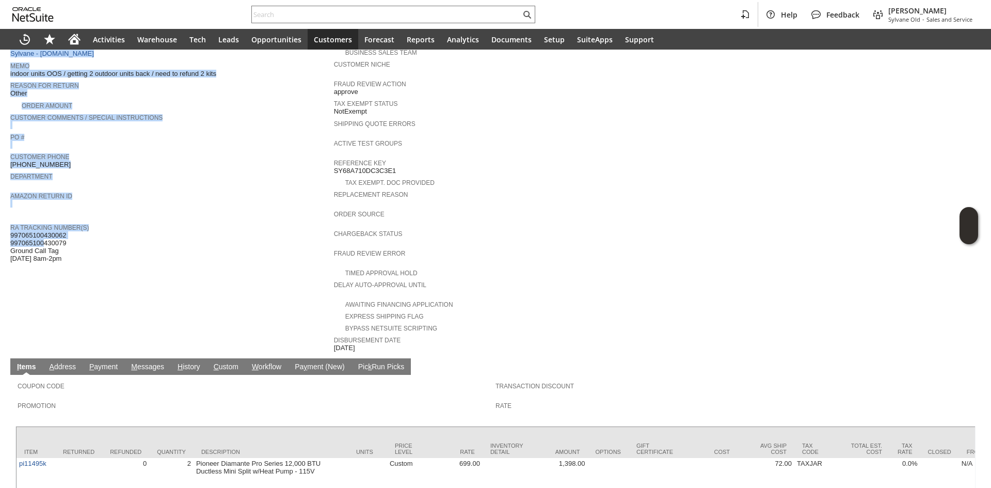
drag, startPoint x: 10, startPoint y: 225, endPoint x: 49, endPoint y: 230, distance: 39.1
click at [45, 228] on div "Return Authorization List Search RA89498 CU1231937 William Kraus Pending Receip…" at bounding box center [495, 236] width 991 height 787
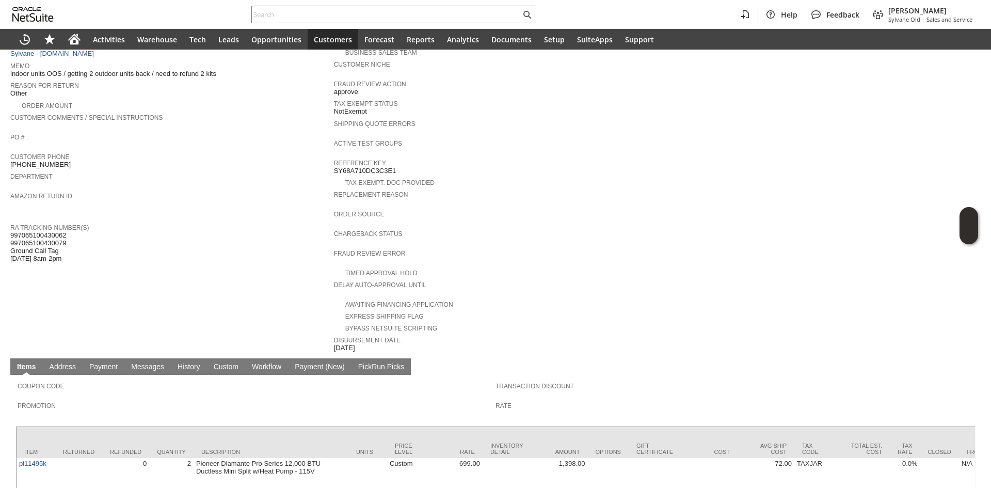
click at [55, 231] on span "997065100430062 997065100430079 Ground Call Tag 9/5 8am-2pm" at bounding box center [38, 246] width 56 height 31
drag, startPoint x: 67, startPoint y: 229, endPoint x: 45, endPoint y: 228, distance: 21.2
click at [50, 228] on div "RA Tracking Number(s) 997065100430062 997065100430079 Ground Call Tag 9/5 8am-2…" at bounding box center [169, 242] width 319 height 42
click at [29, 231] on span "997065100430062 997065100430079 Ground Call Tag 9/5 8am-2pm" at bounding box center [38, 246] width 56 height 31
copy span "997065100430062 997065100430079"
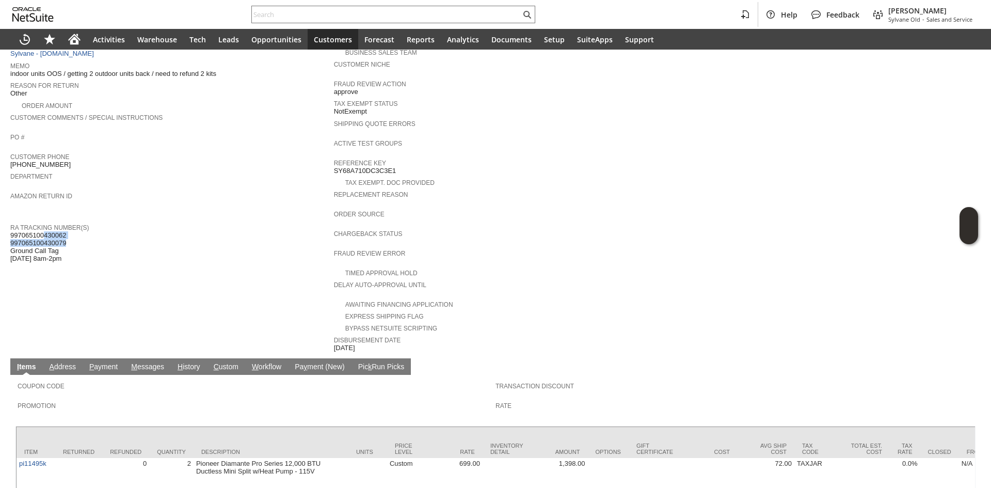
drag, startPoint x: 11, startPoint y: 224, endPoint x: 66, endPoint y: 230, distance: 55.6
click at [66, 231] on span "997065100430062 997065100430079 Ground Call Tag 9/5 8am-2pm" at bounding box center [38, 246] width 56 height 31
click at [384, 4] on div "Help Feedback Gary J Llanasas Sylvane Old - Sales and Service" at bounding box center [495, 14] width 991 height 29
paste input "RA89195"
click at [382, 16] on input "text" at bounding box center [386, 14] width 269 height 12
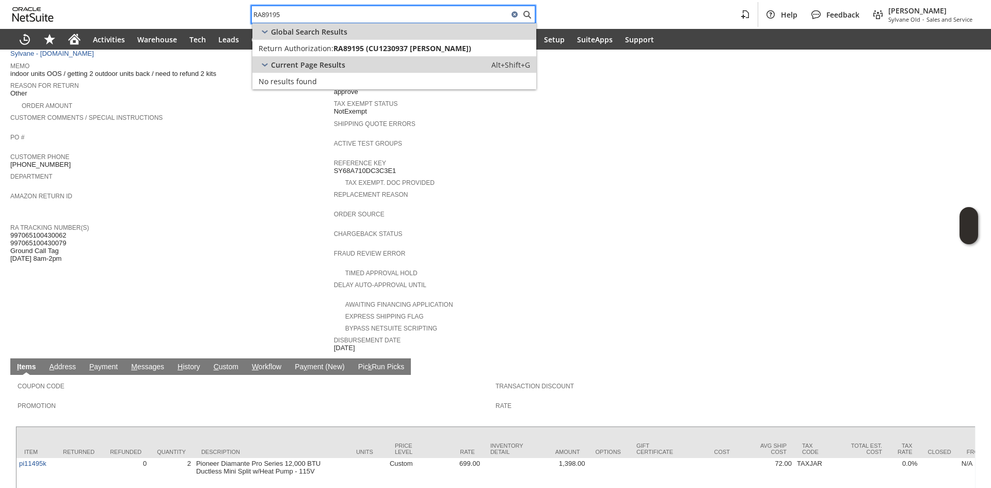
type input "RA89195"
click at [369, 51] on span "RA89195 (CU1230937 Kristen Customer)" at bounding box center [403, 48] width 138 height 10
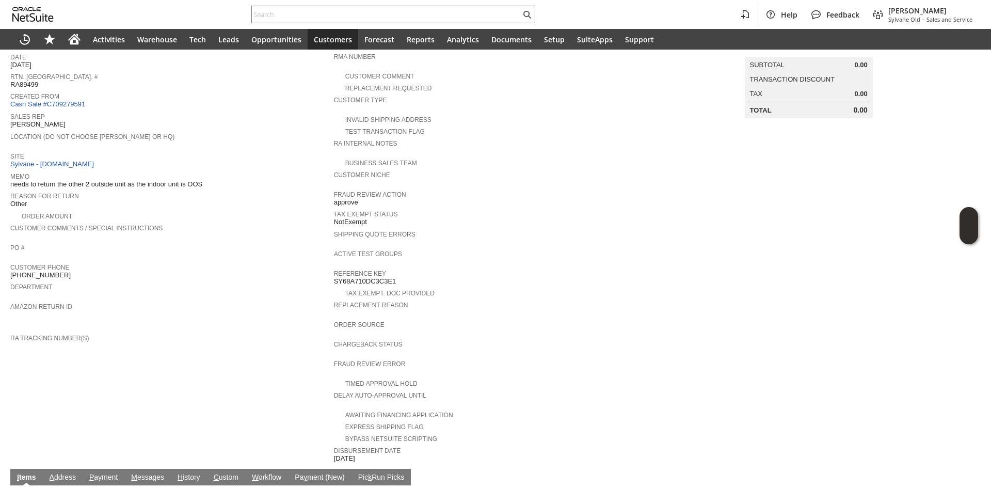
scroll to position [258, 0]
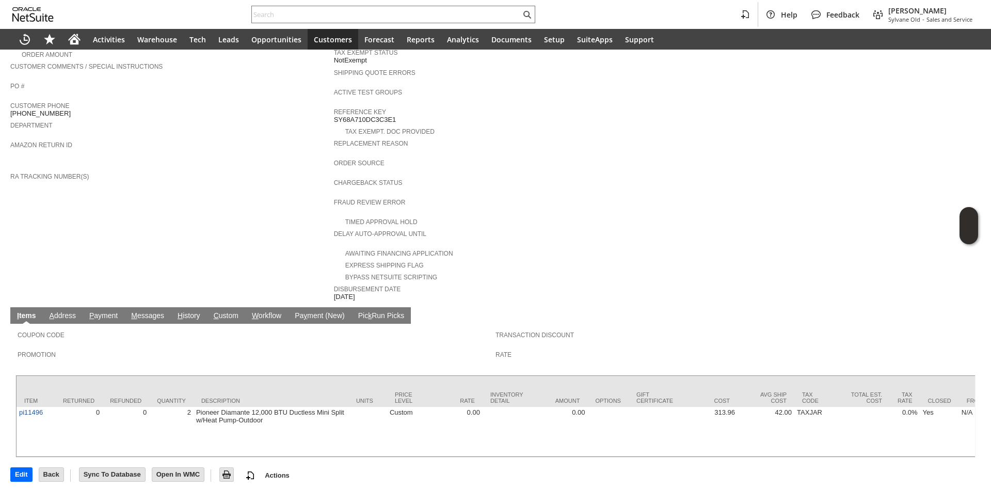
click at [181, 311] on span "H" at bounding box center [180, 315] width 5 height 8
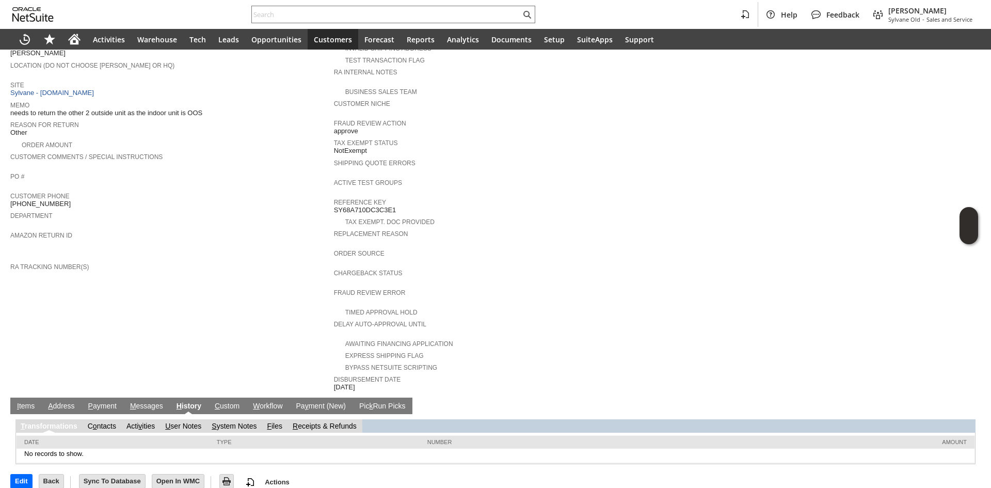
scroll to position [0, 0]
click at [239, 422] on link "S ystem Notes" at bounding box center [234, 426] width 45 height 8
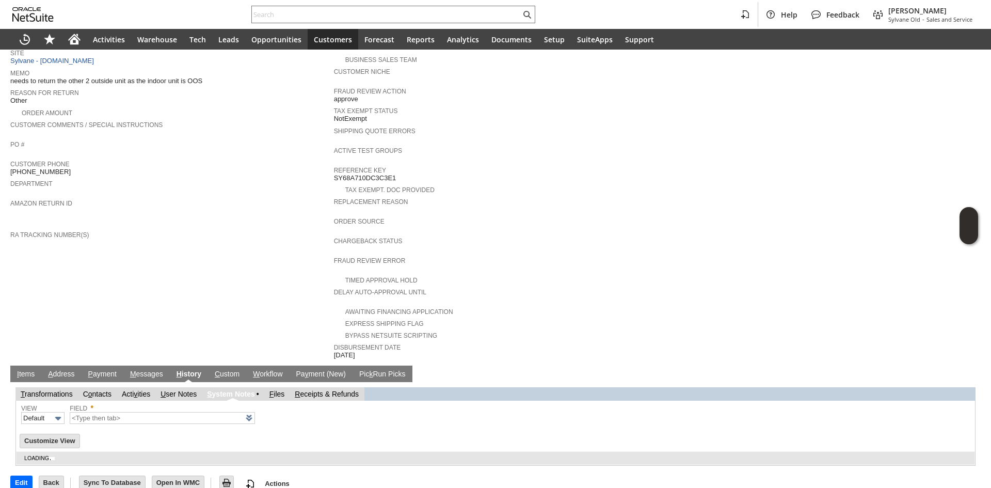
scroll to position [202, 0]
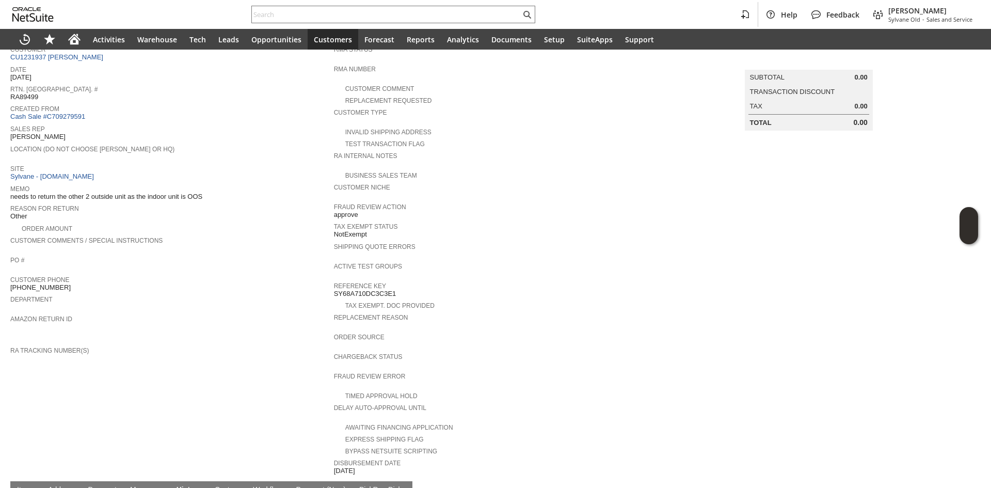
type input "1 to 25 of 79"
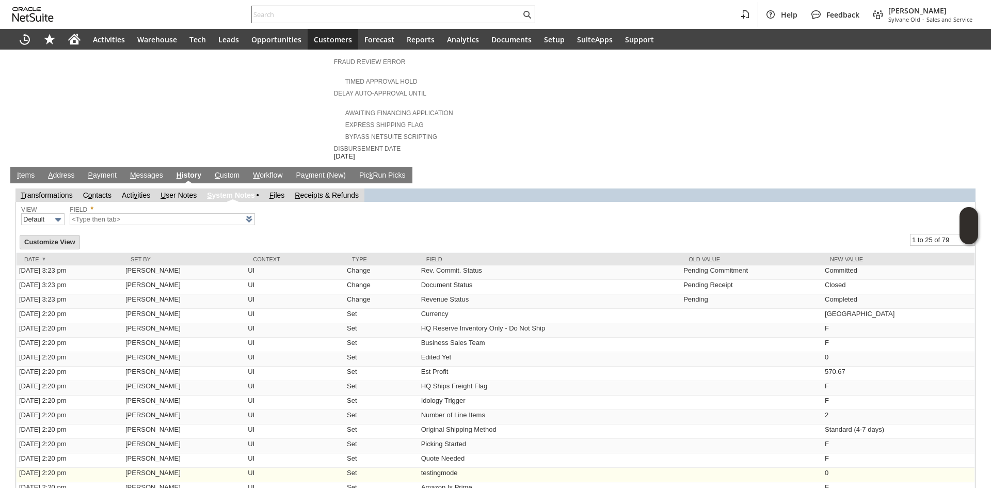
scroll to position [563, 0]
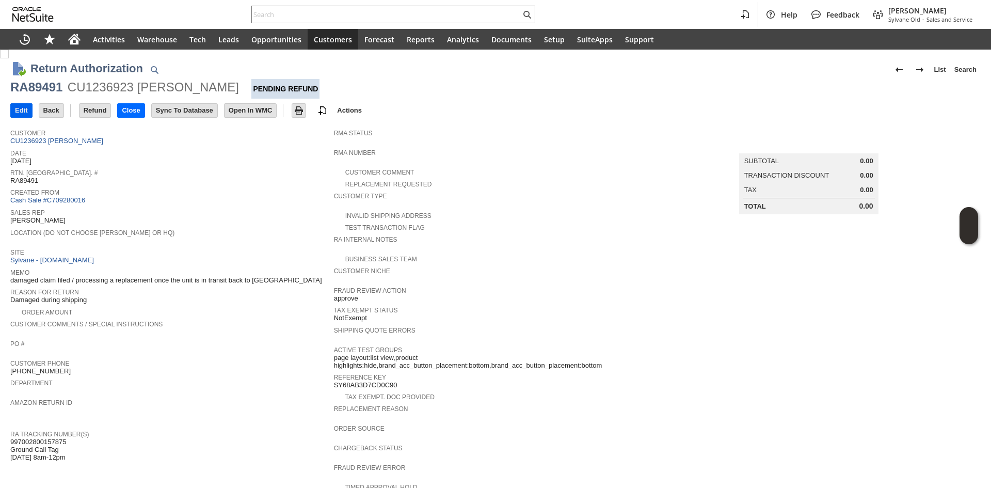
click at [21, 113] on input "Edit" at bounding box center [21, 110] width 21 height 13
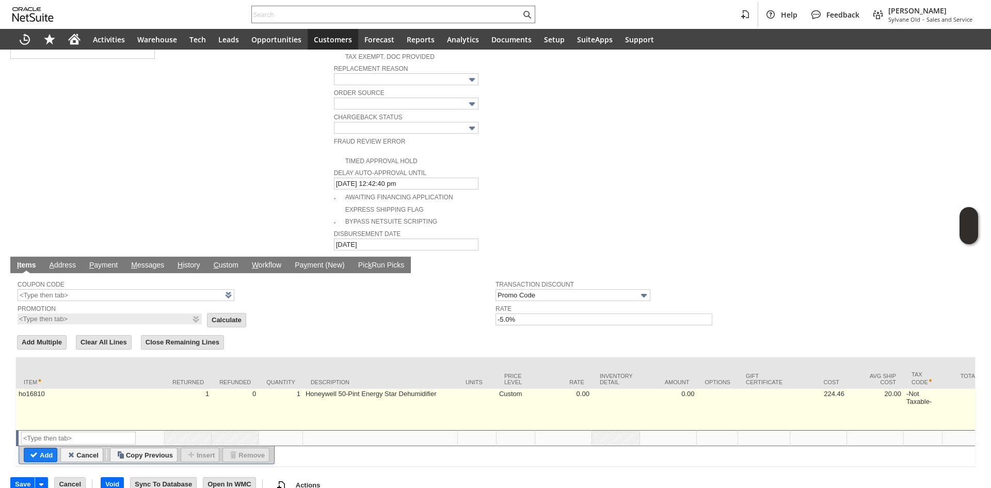
scroll to position [464, 0]
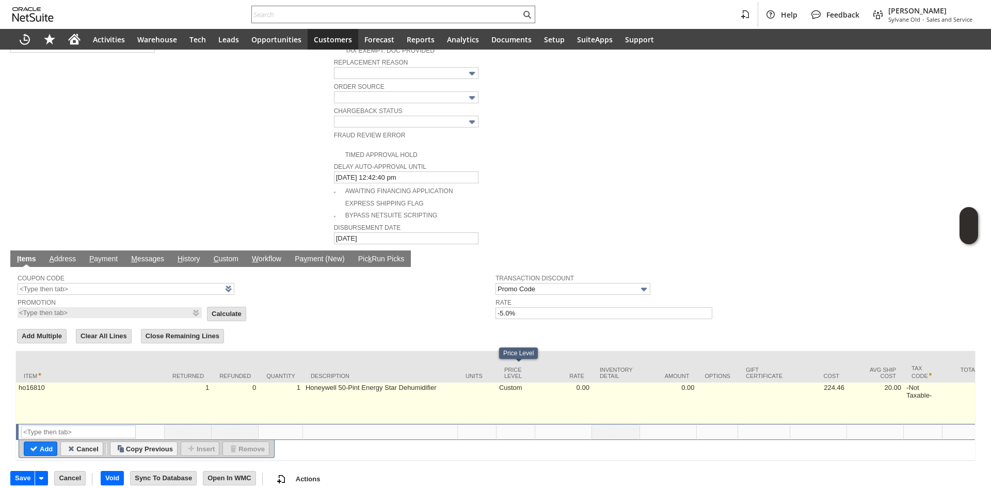
click at [511, 393] on td "Custom" at bounding box center [516, 403] width 39 height 41
type input "Custom"
type input "OK"
type input "Make Copy"
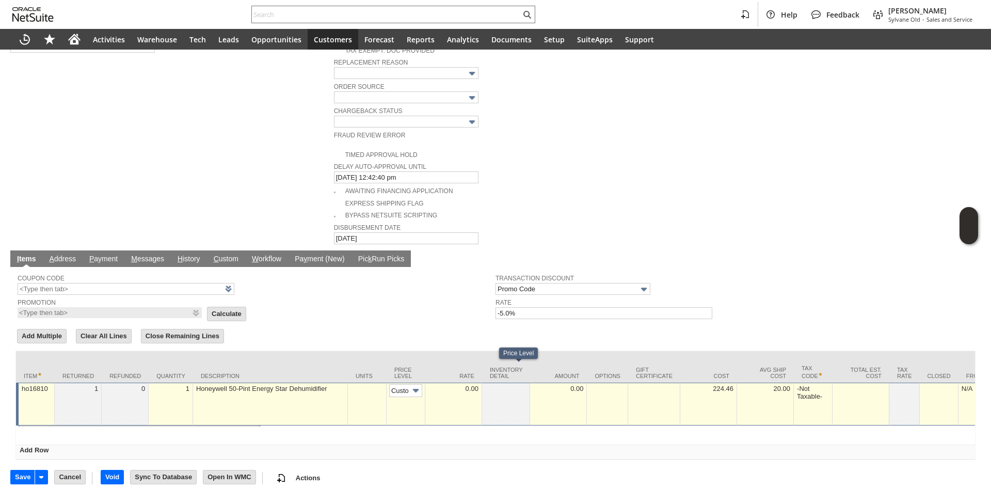
scroll to position [0, 6]
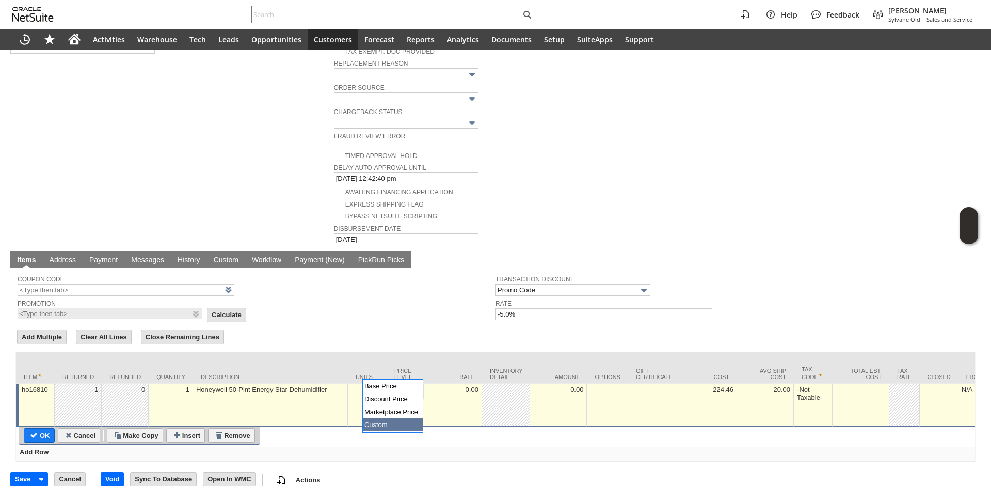
drag, startPoint x: 408, startPoint y: 376, endPoint x: 400, endPoint y: 393, distance: 19.2
click at [407, 385] on input "Custom" at bounding box center [405, 391] width 33 height 13
type input "Base Price"
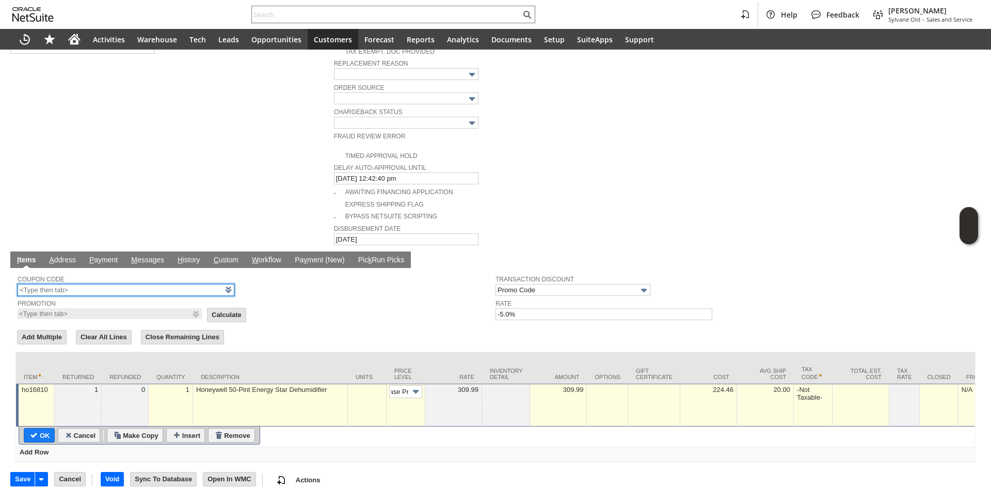
scroll to position [0, 0]
click at [140, 284] on input "text" at bounding box center [126, 290] width 217 height 12
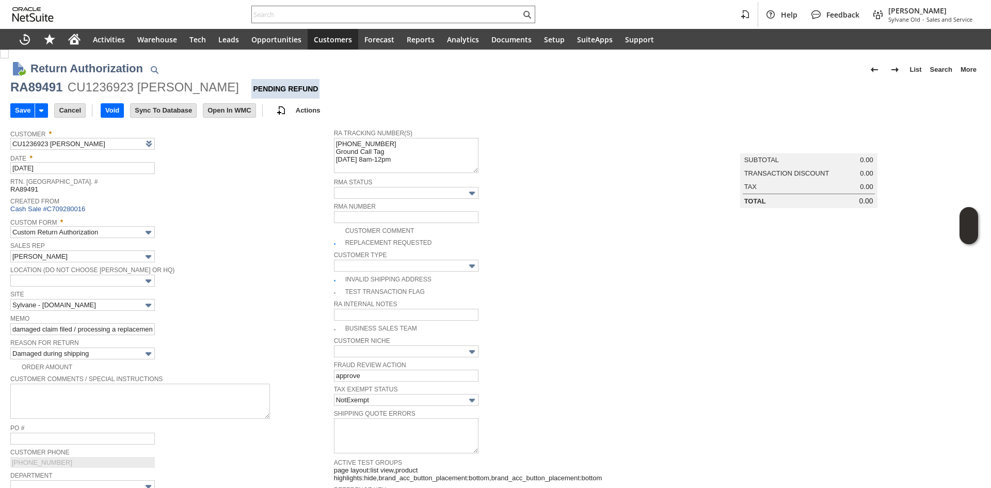
click at [9, 58] on img at bounding box center [4, 54] width 9 height 9
checkbox input "false"
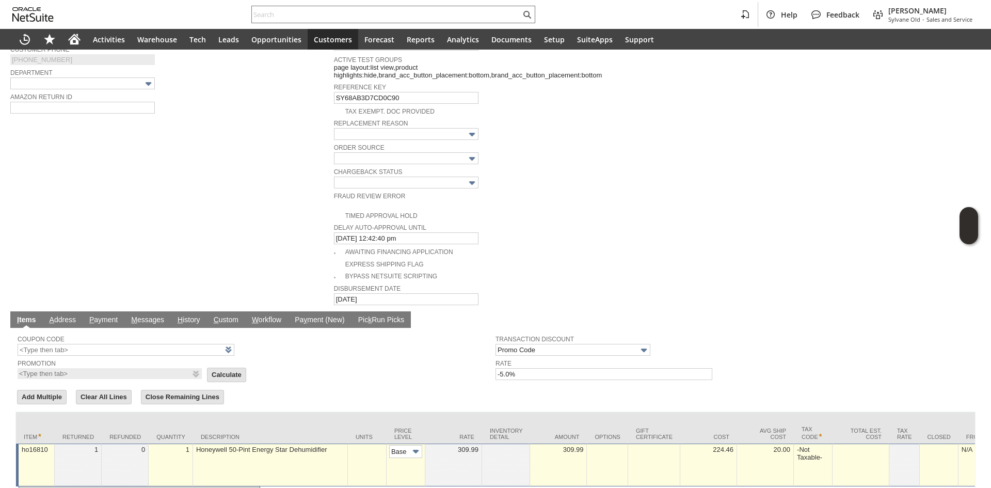
scroll to position [413, 0]
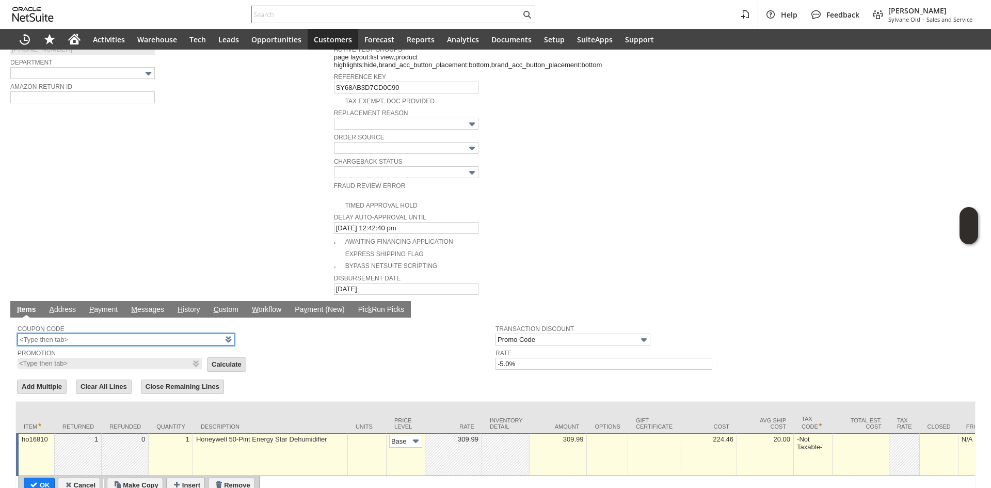
click at [181, 334] on input "text" at bounding box center [126, 340] width 217 height 12
type input "TODAY5"
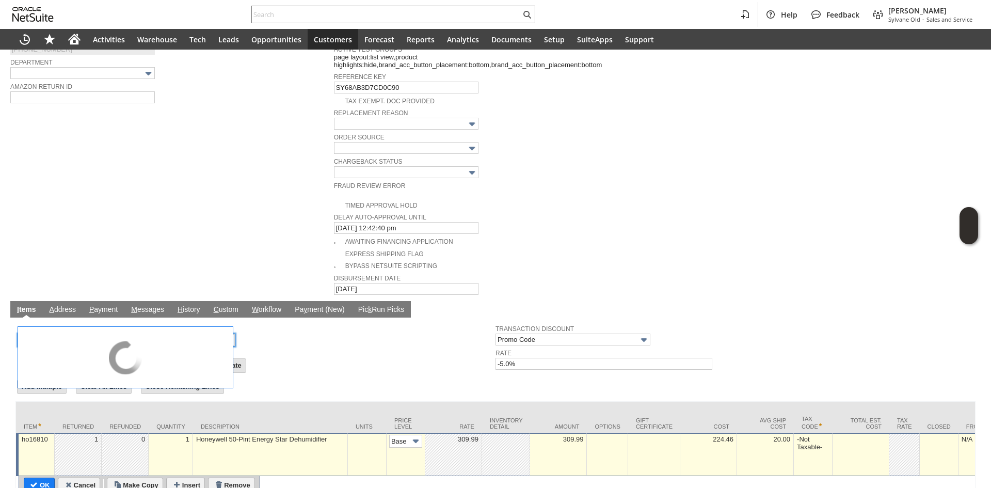
click at [326, 348] on td "Promotion List Calculate" at bounding box center [257, 359] width 478 height 23
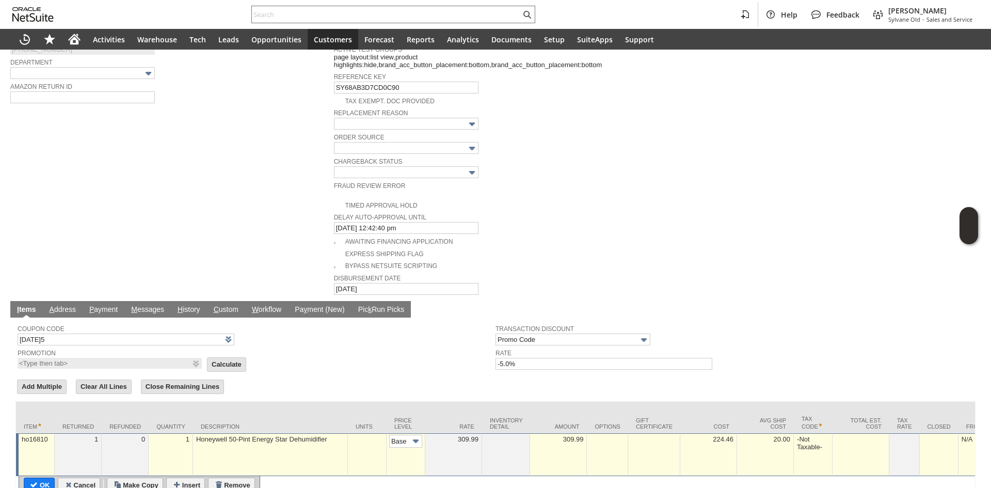
type input "Buy Today Discount"
click at [194, 346] on td "Promotion Buy Today Discount List Calculate" at bounding box center [257, 357] width 478 height 23
drag, startPoint x: 286, startPoint y: 346, endPoint x: 103, endPoint y: 413, distance: 195.2
click at [285, 346] on td "Promotion Buy Today Discount List Calculate" at bounding box center [257, 357] width 478 height 23
click at [31, 478] on input "OK" at bounding box center [39, 484] width 30 height 13
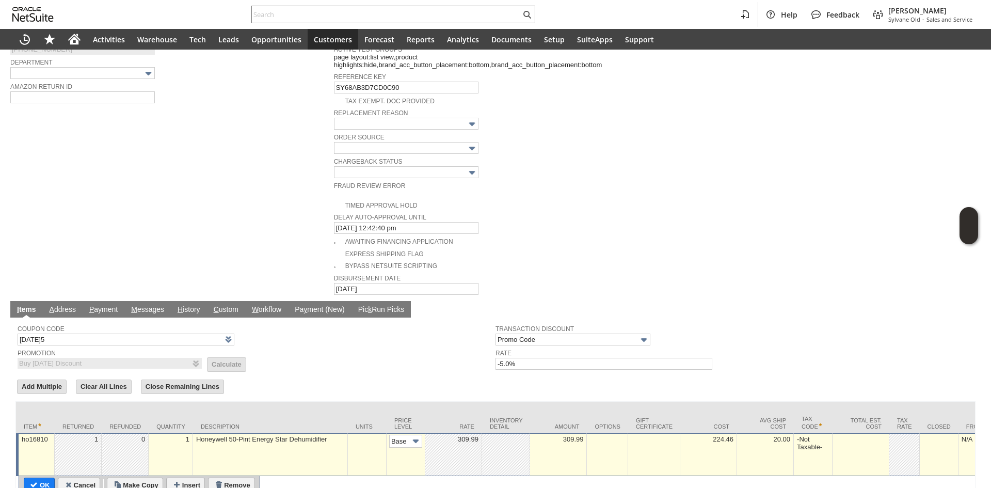
type input "Add"
type input "Copy Previous"
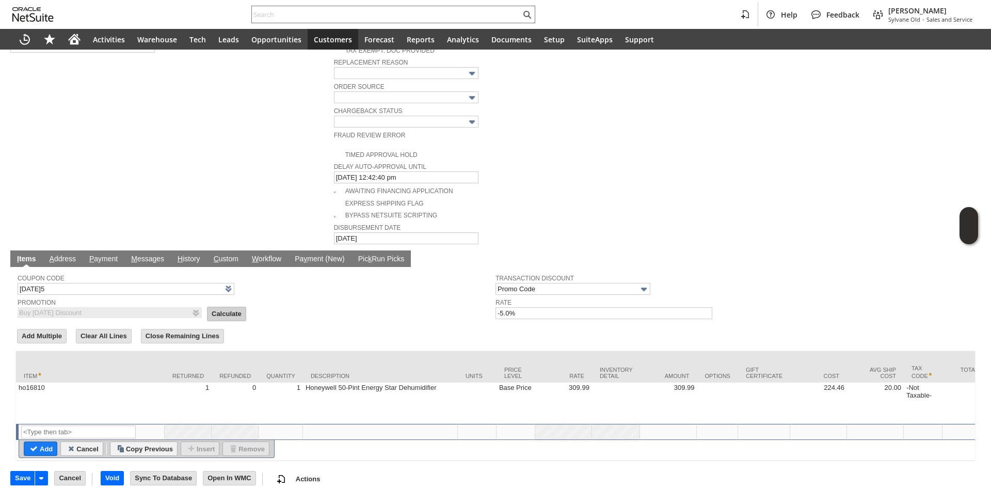
click at [218, 307] on input "Calculate" at bounding box center [227, 313] width 38 height 13
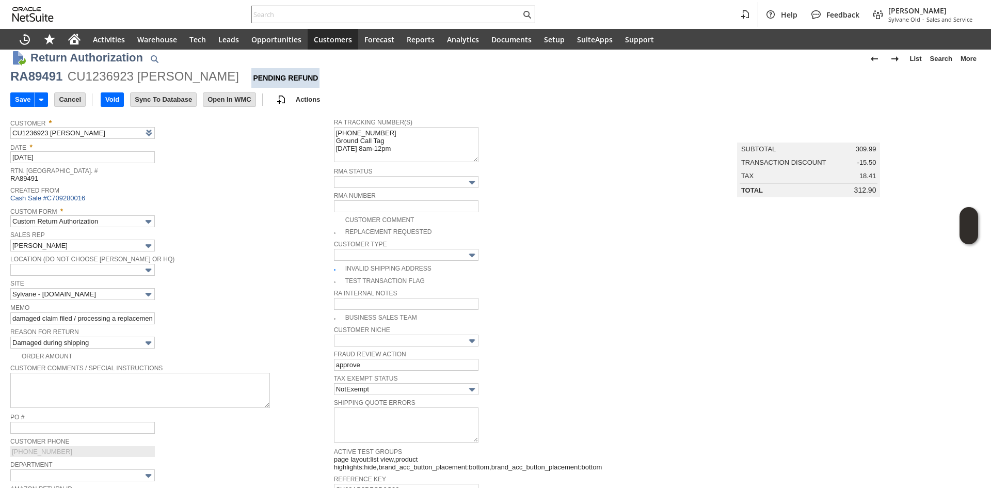
scroll to position [0, 0]
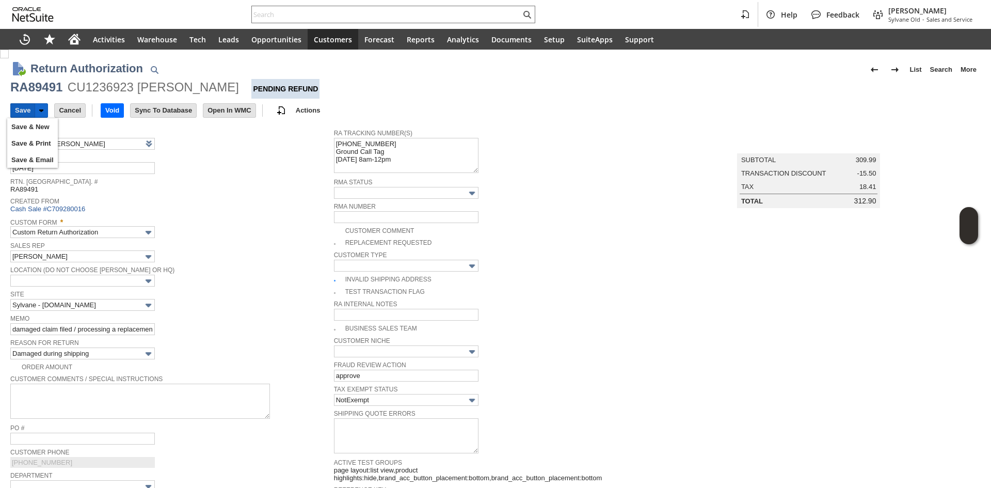
click at [23, 110] on input "Save" at bounding box center [23, 110] width 24 height 13
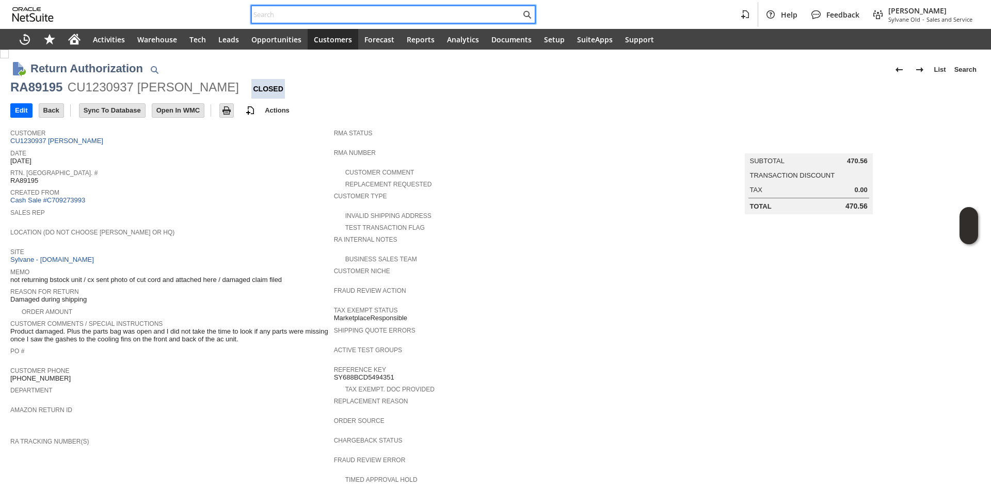
click at [338, 20] on input "text" at bounding box center [386, 14] width 269 height 12
paste input "RA89491"
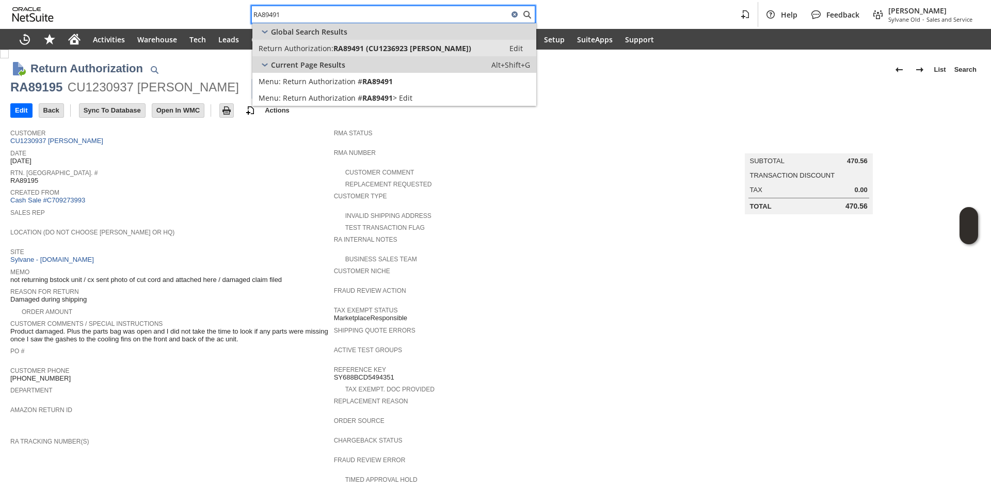
type input "RA89491"
click at [351, 48] on span "RA89491 (CU1236923 [PERSON_NAME])" at bounding box center [403, 48] width 138 height 10
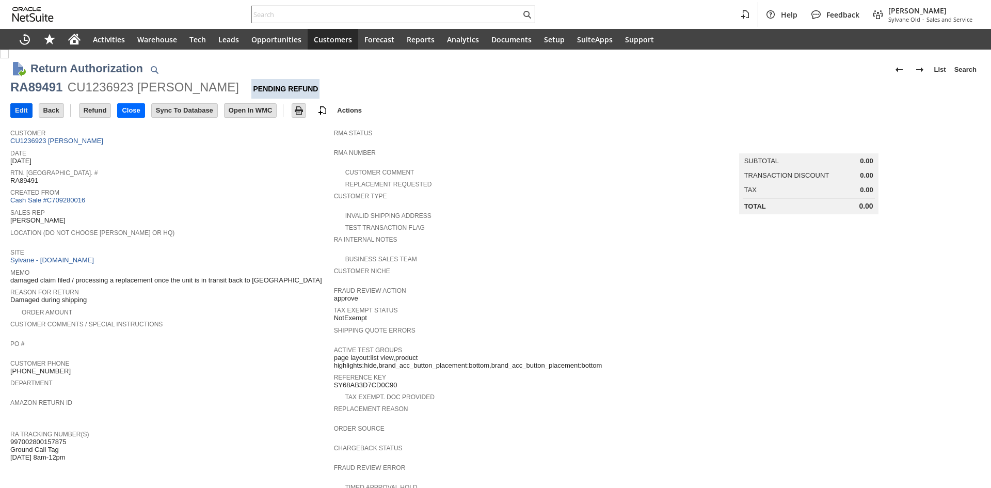
click at [22, 107] on input "Edit" at bounding box center [21, 110] width 21 height 13
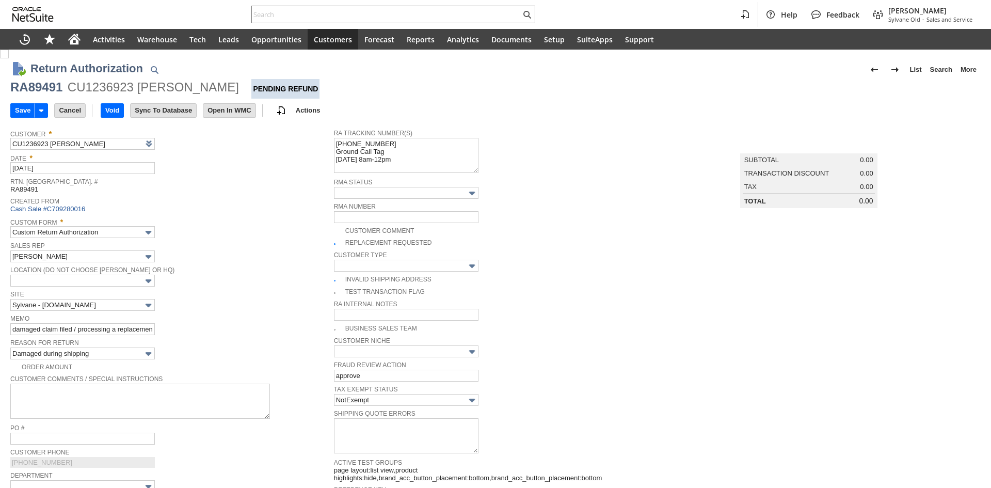
click at [9, 58] on img at bounding box center [4, 54] width 9 height 9
click at [242, 225] on span "Custom Form *" at bounding box center [169, 220] width 319 height 11
checkbox input "false"
click at [12, 329] on input "damaged claim filed / processing a replacement once the unit is in transit back…" at bounding box center [82, 329] width 145 height 12
type input "NEED TO REFUND, OOS / damaged claim filed / processing a replacement once the u…"
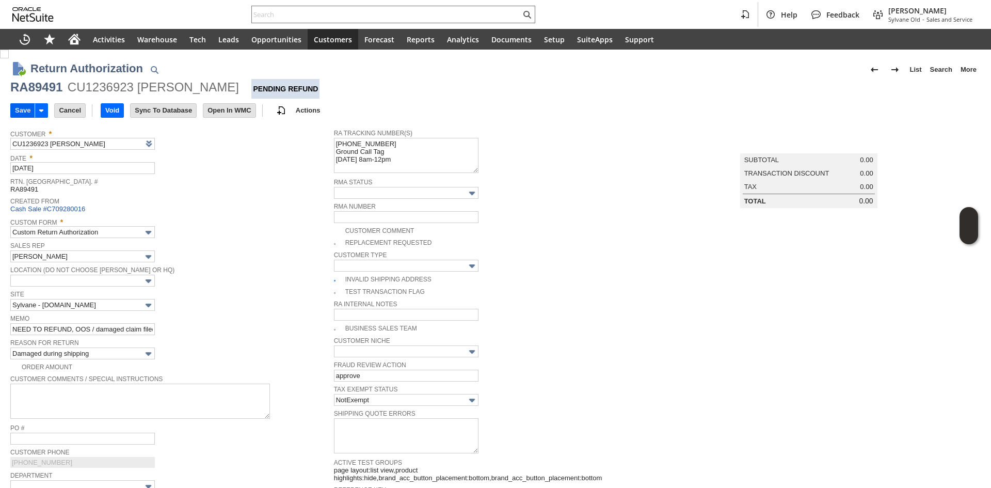
click at [25, 107] on input "Save" at bounding box center [23, 110] width 24 height 13
click at [37, 91] on div "RA89491" at bounding box center [36, 87] width 52 height 17
copy div "RA89491"
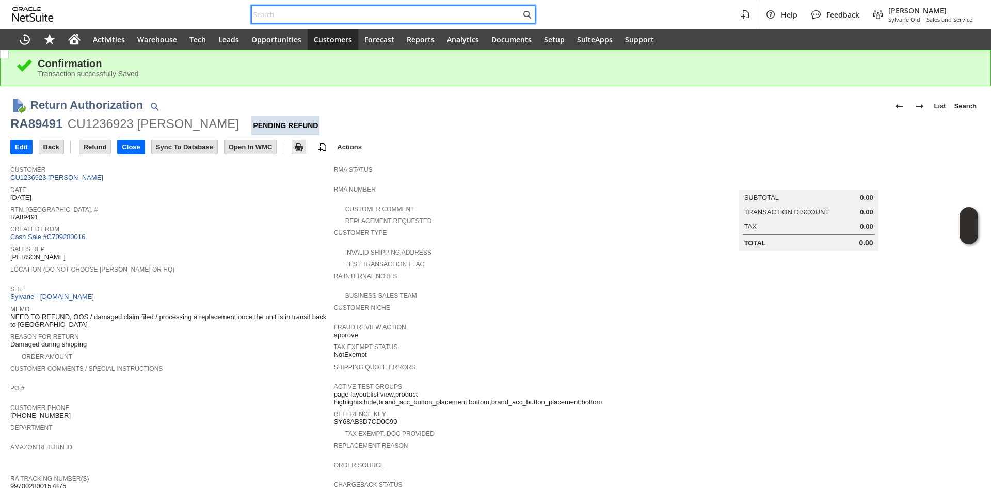
click at [427, 20] on input "text" at bounding box center [386, 14] width 269 height 12
paste input "[EMAIL_ADDRESS][DOMAIN_NAME]"
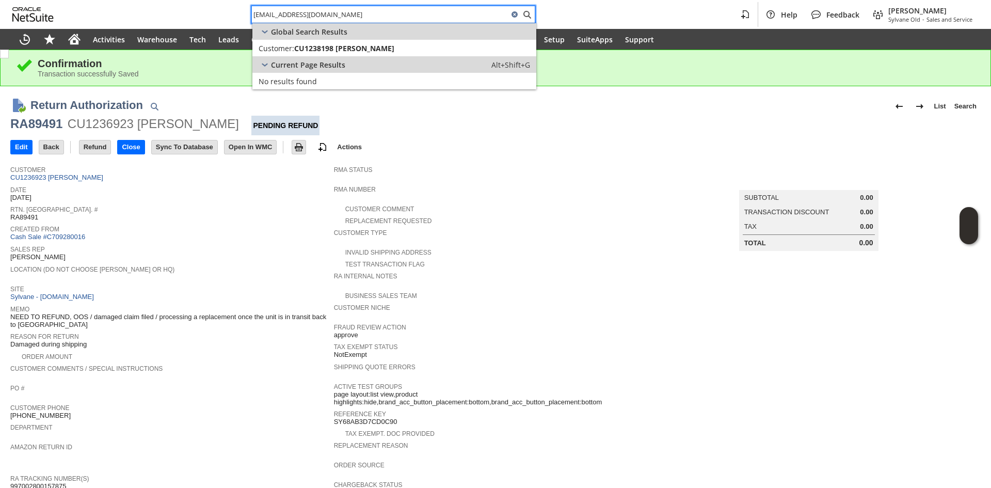
type input "[EMAIL_ADDRESS][DOMAIN_NAME]"
drag, startPoint x: 405, startPoint y: 66, endPoint x: 400, endPoint y: 56, distance: 10.9
click at [400, 56] on div "Current Page Results Alt+Shift+G" at bounding box center [395, 64] width 284 height 17
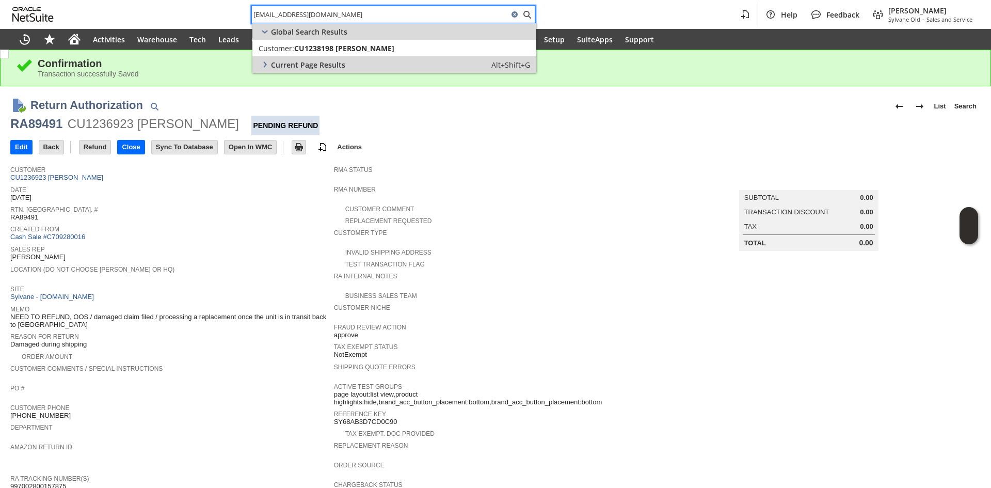
click at [399, 57] on div "Current Page Results Alt+Shift+G" at bounding box center [395, 64] width 284 height 17
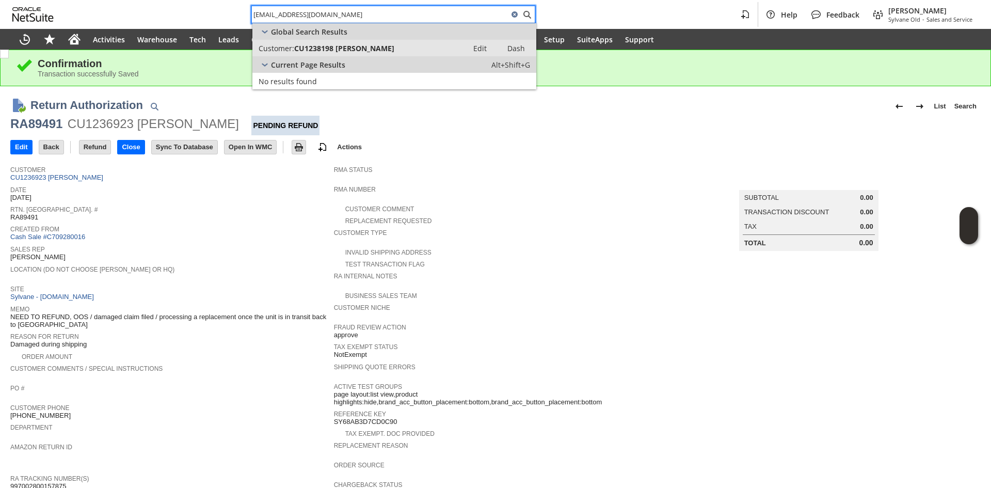
click at [406, 46] on div "Customer: CU1238198 Gina Hathorn" at bounding box center [360, 48] width 203 height 10
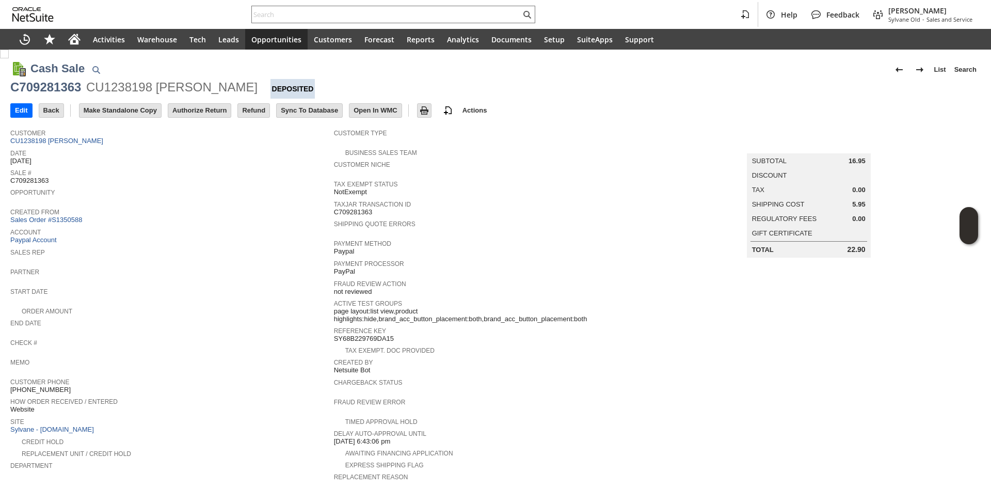
drag, startPoint x: 212, startPoint y: 101, endPoint x: 198, endPoint y: 124, distance: 27.4
click at [209, 104] on div "Edit Back New Make Copy Make Standalone Copy Print" at bounding box center [495, 111] width 971 height 25
click at [201, 111] on input "Authorize Return" at bounding box center [199, 110] width 62 height 13
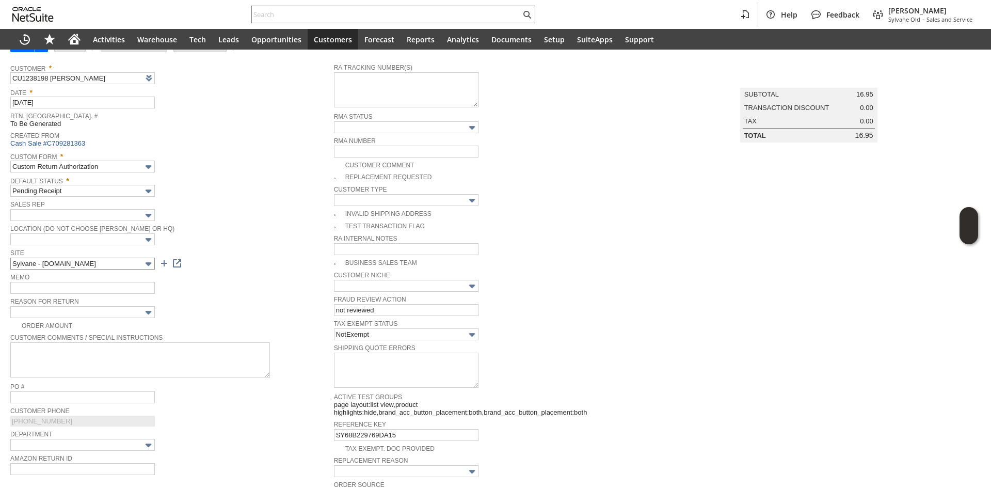
scroll to position [56, 0]
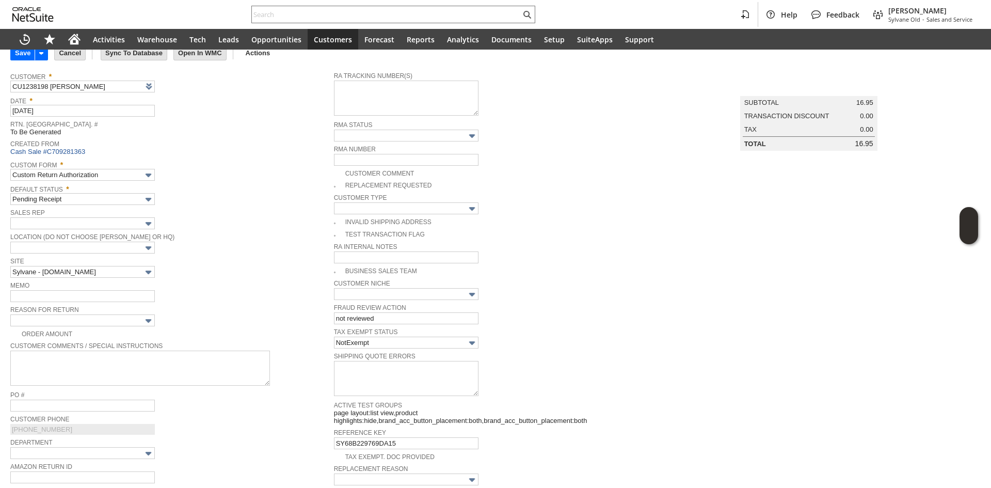
click at [112, 328] on div "Order Amount" at bounding box center [172, 332] width 324 height 11
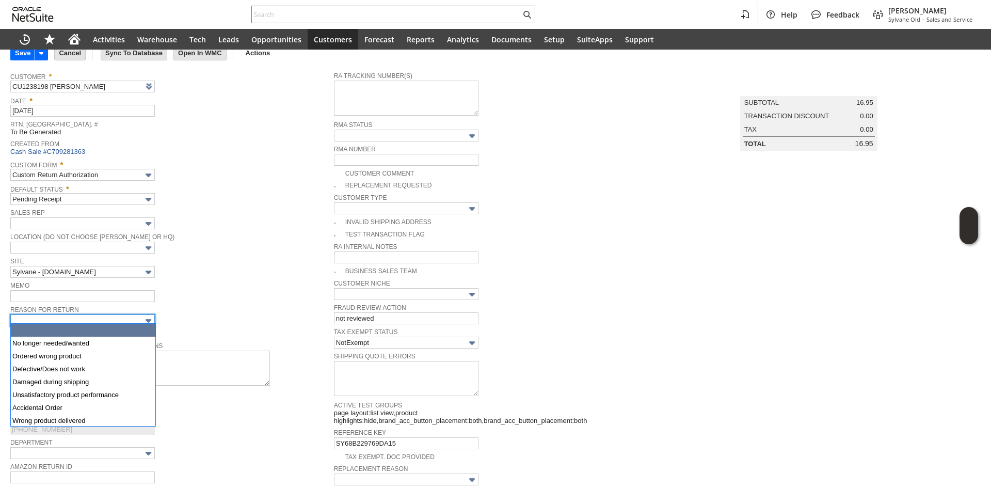
click at [112, 318] on input "text" at bounding box center [82, 320] width 145 height 12
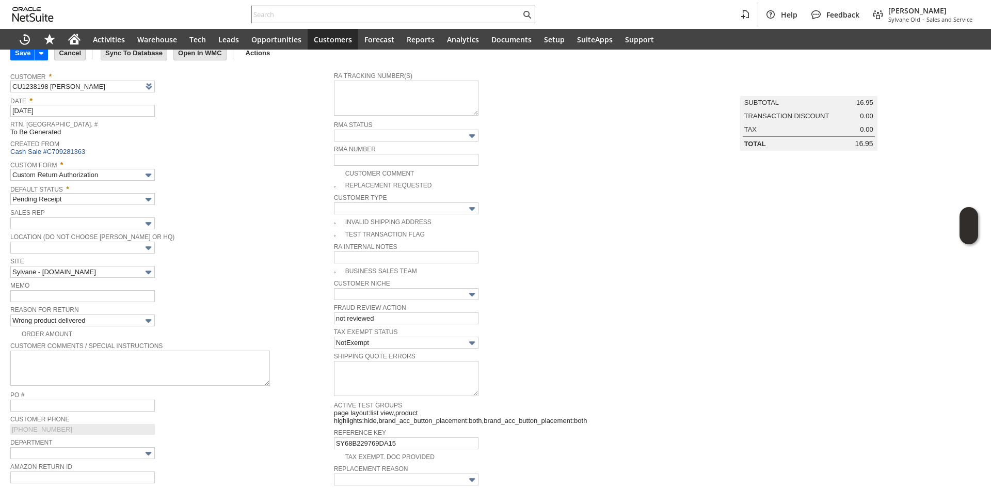
click at [200, 295] on div "Memo" at bounding box center [169, 290] width 319 height 23
drag, startPoint x: 143, startPoint y: 327, endPoint x: 138, endPoint y: 311, distance: 16.7
click at [138, 311] on tbody "Customer * CU1238198 Gina Hathorn List Search Date * 9/9/2025 Rtn. Auth. # To B…" at bounding box center [172, 285] width 324 height 437
click at [132, 297] on div at bounding box center [132, 297] width 0 height 0
click at [139, 314] on input "Wrong product delivered" at bounding box center [82, 320] width 145 height 12
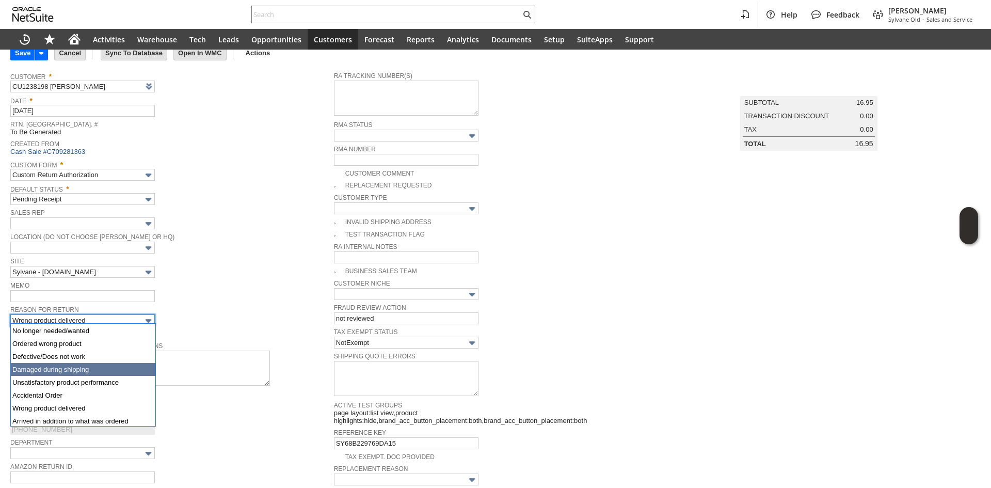
scroll to position [0, 0]
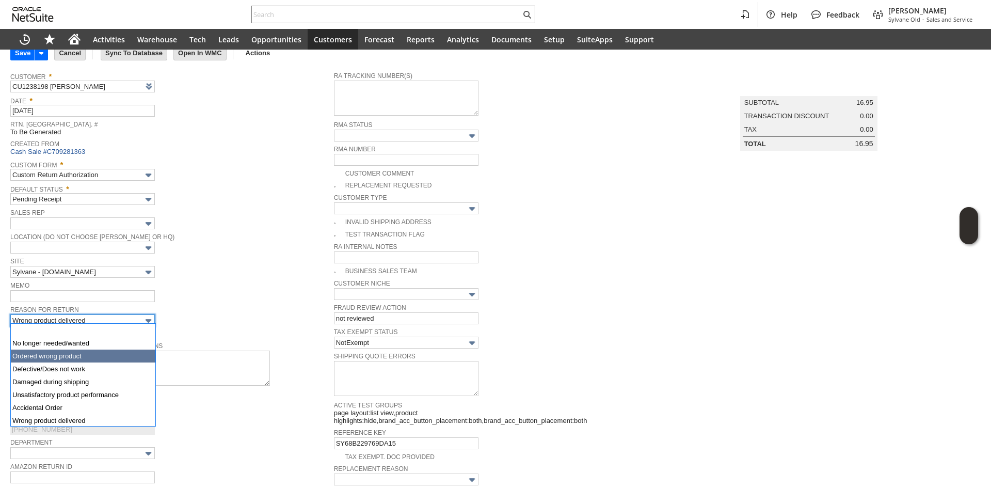
type input "Ordered wrong product"
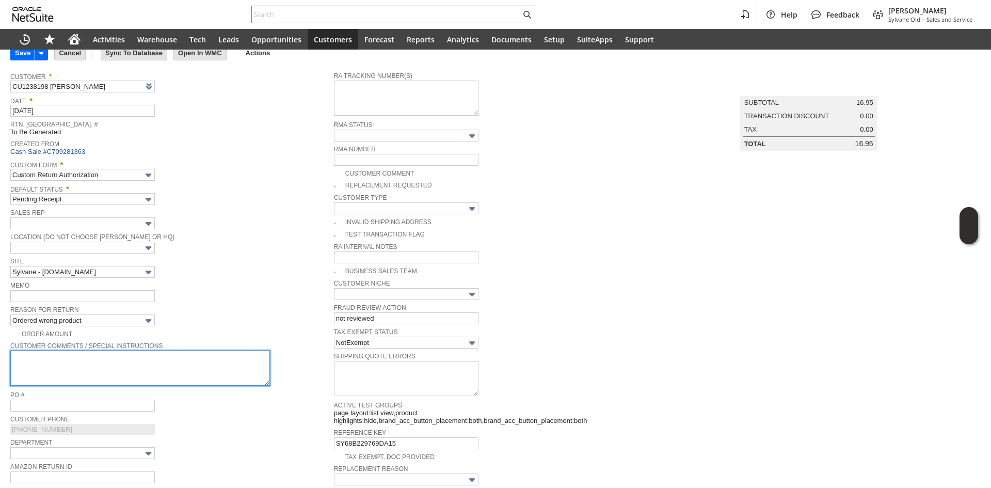
click at [104, 359] on textarea at bounding box center [140, 368] width 260 height 35
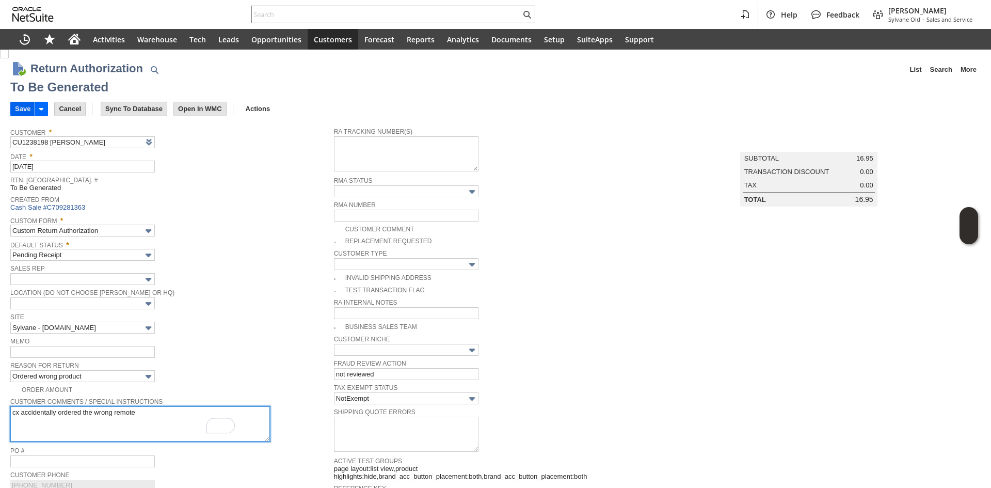
type textarea "cx accidentally ordered the wrong remote"
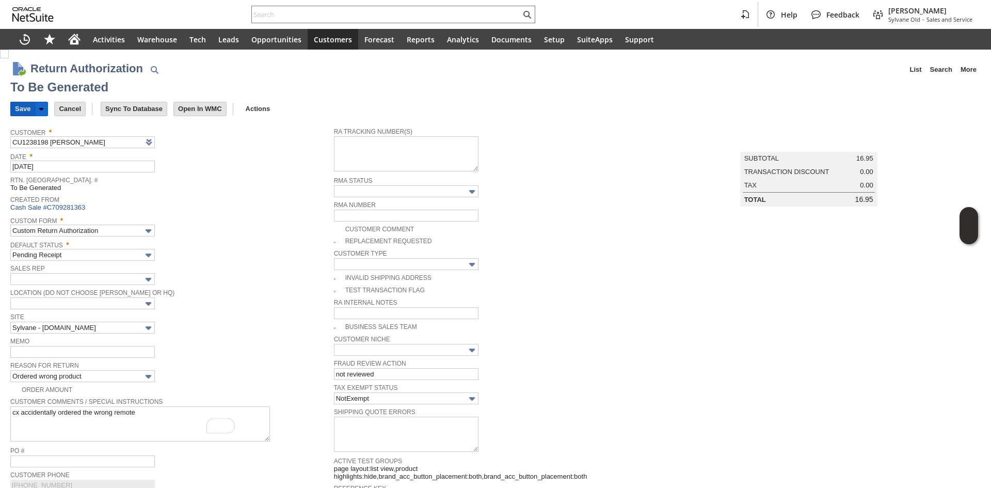
click at [13, 108] on input "Save" at bounding box center [23, 108] width 24 height 13
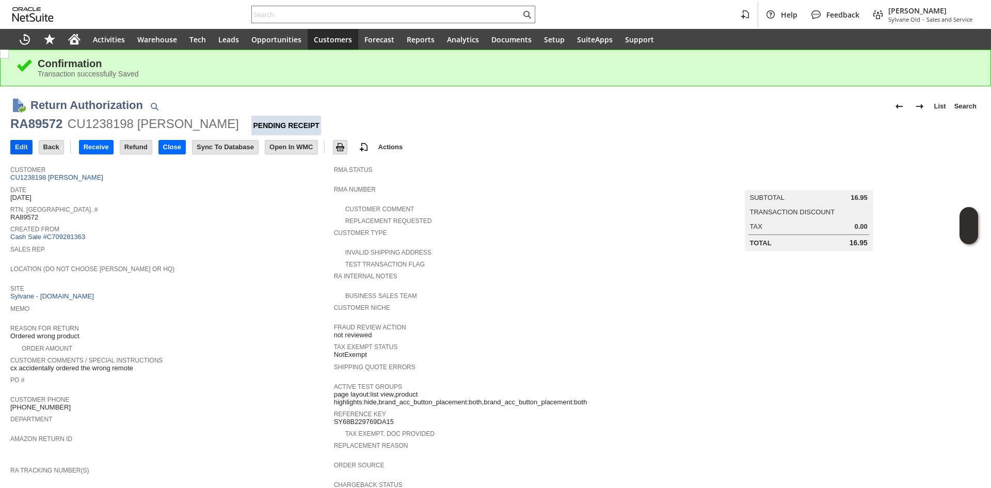
drag, startPoint x: 16, startPoint y: 157, endPoint x: 17, endPoint y: 151, distance: 6.7
click at [15, 157] on div "Edit Back New Receive Refund Close" at bounding box center [495, 147] width 971 height 25
click at [18, 148] on input "Edit" at bounding box center [21, 146] width 21 height 13
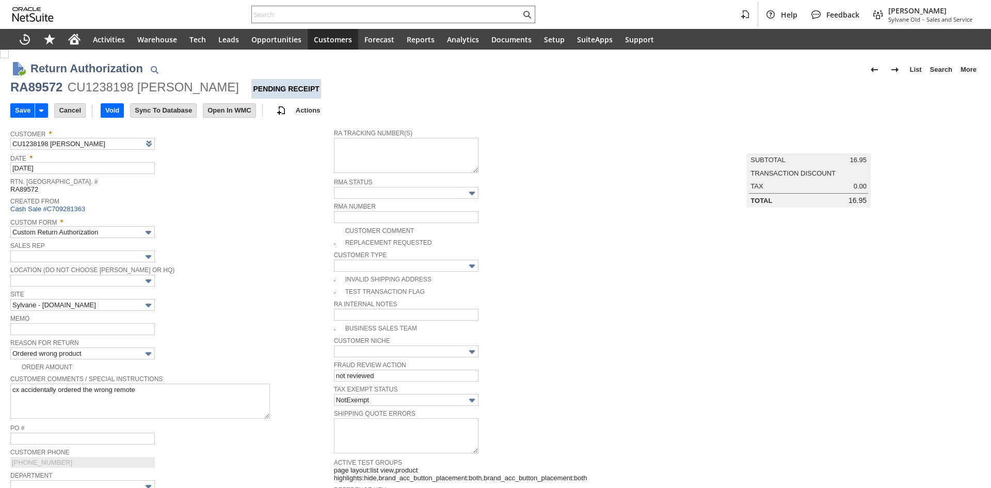
type input "Add"
type input "Copy Previous"
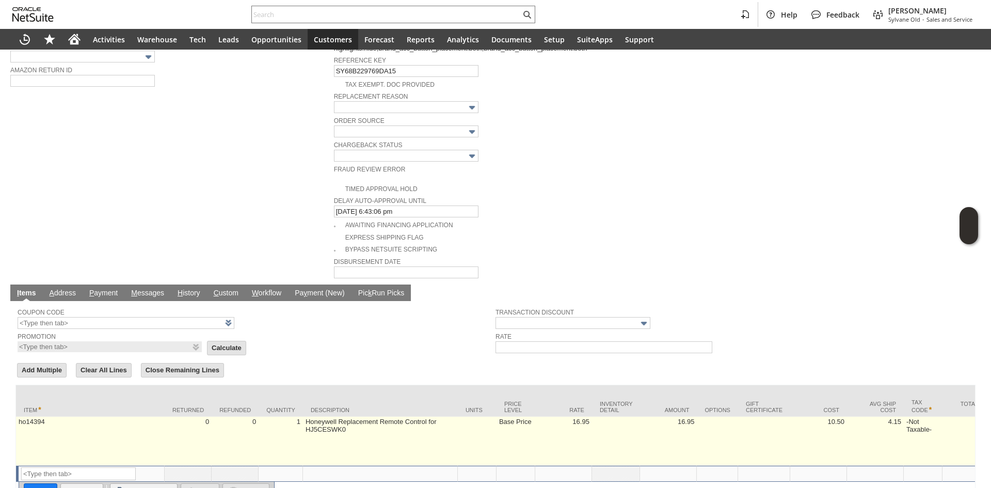
scroll to position [471, 0]
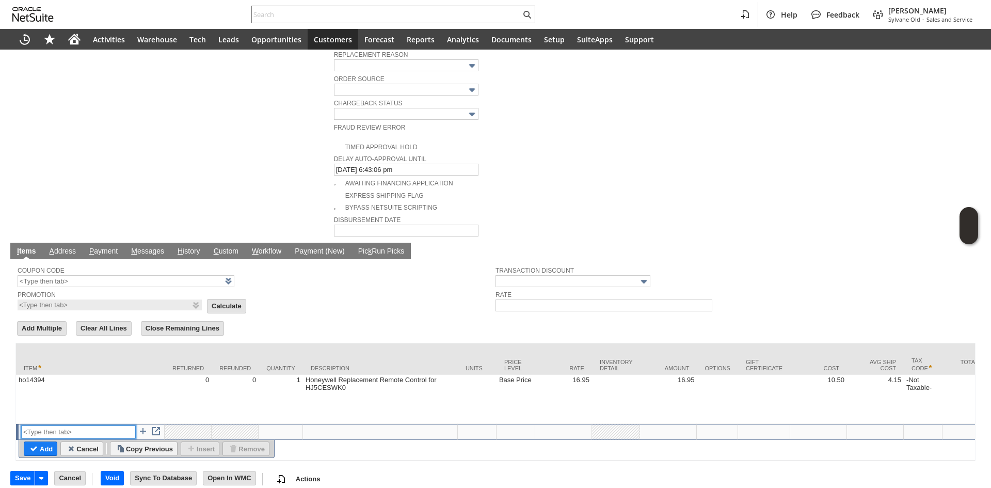
click at [91, 425] on input "text" at bounding box center [78, 431] width 115 height 13
type input "i"
type input "Misc Expense"
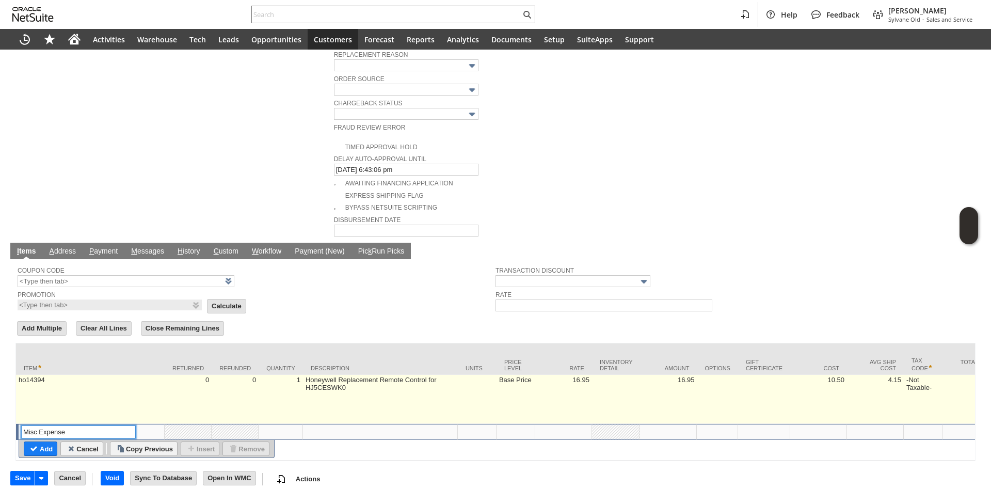
type textarea "Misc Expense"
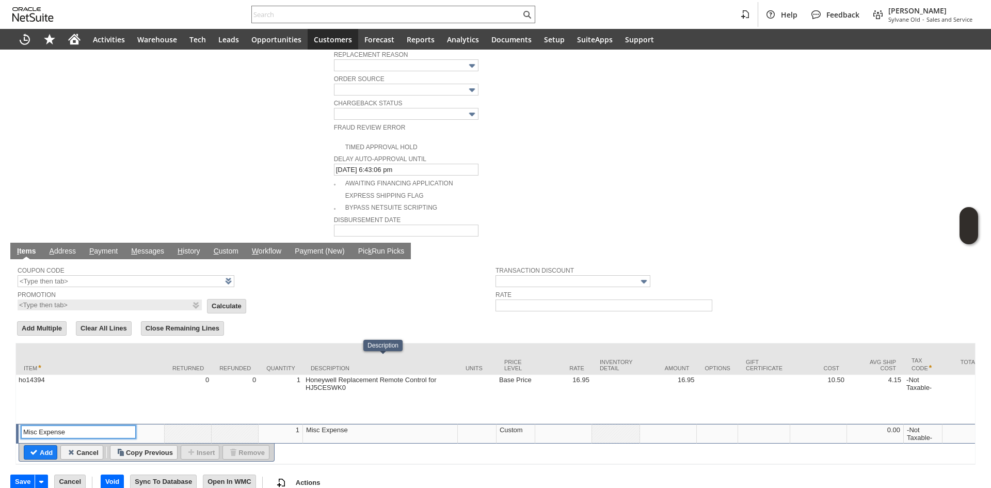
type input "Misc Expense"
click at [335, 425] on div "Misc Expense" at bounding box center [380, 429] width 149 height 9
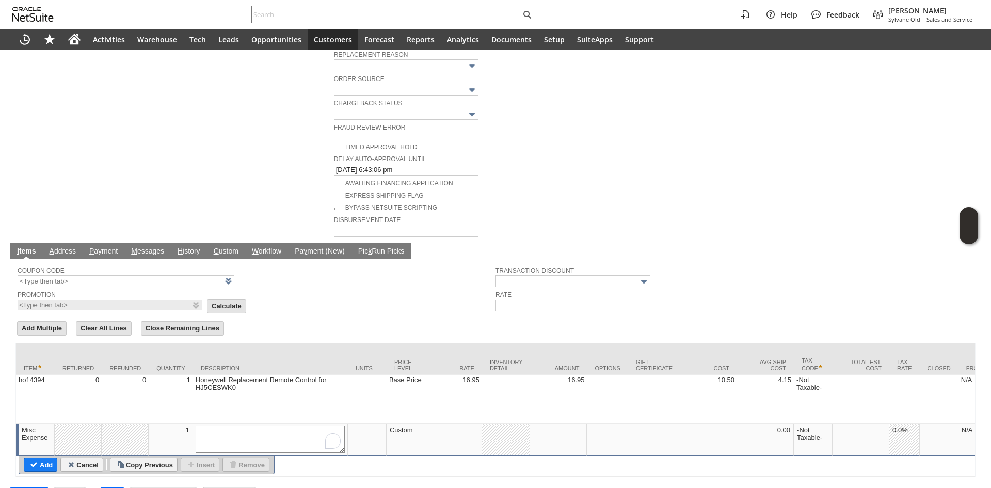
type textarea "S"
type textarea "Original shipping fee"
click at [444, 424] on td at bounding box center [453, 440] width 57 height 32
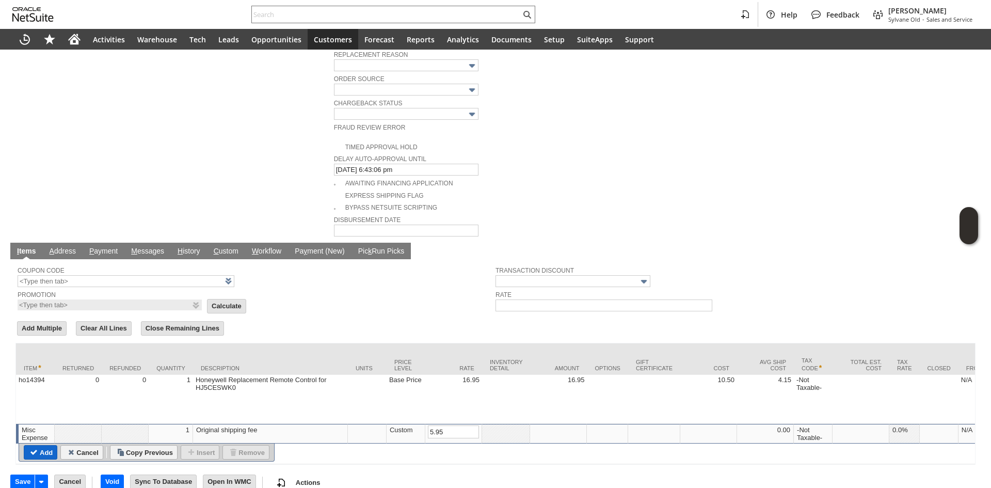
type input "5.95"
click at [49, 446] on input "Add" at bounding box center [40, 452] width 33 height 13
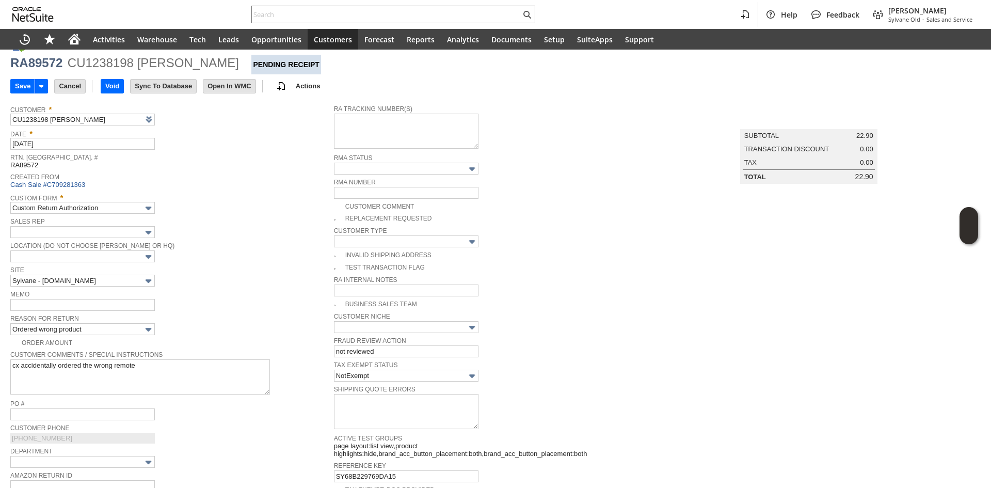
scroll to position [0, 0]
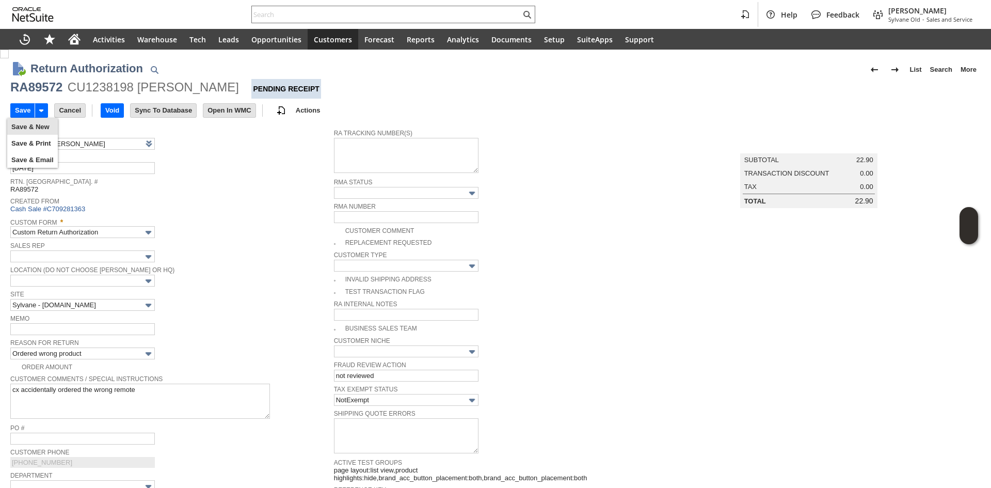
click at [36, 100] on div "Save Save Save & New Save & Print Save & Email Cancel Void" at bounding box center [495, 111] width 971 height 25
click at [26, 106] on input "Save" at bounding box center [23, 110] width 24 height 13
